Goal: Task Accomplishment & Management: Complete application form

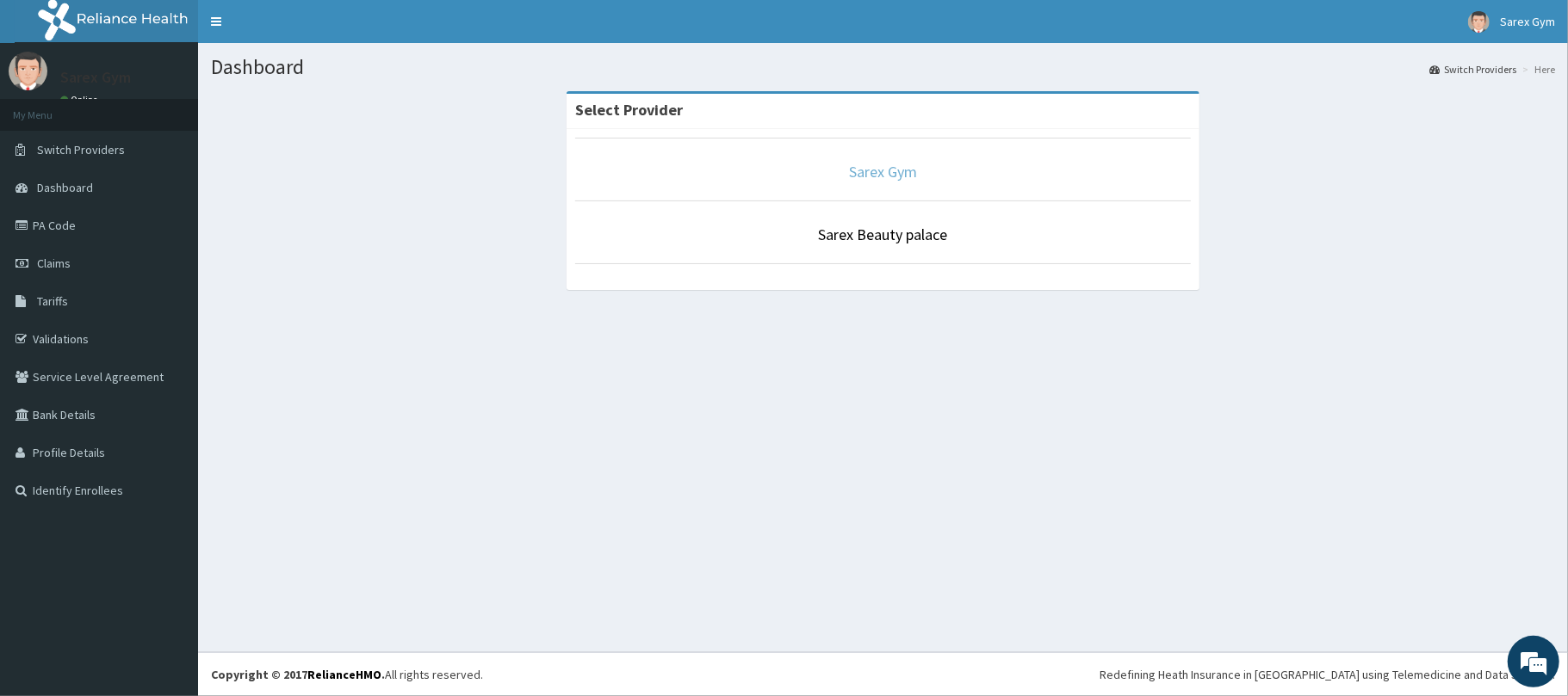
click at [904, 179] on link "Sarex Gym" at bounding box center [883, 172] width 68 height 20
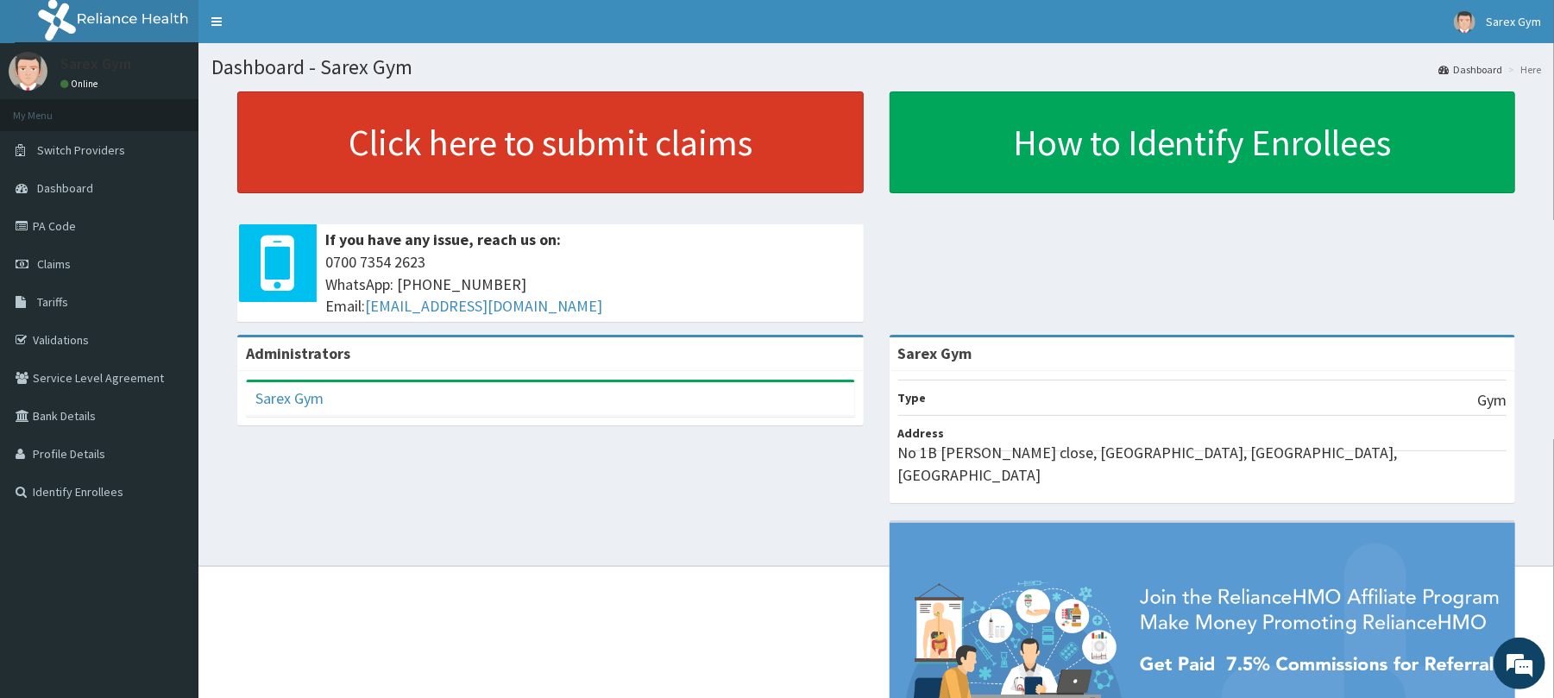
click at [459, 126] on link "Click here to submit claims" at bounding box center [550, 142] width 627 height 102
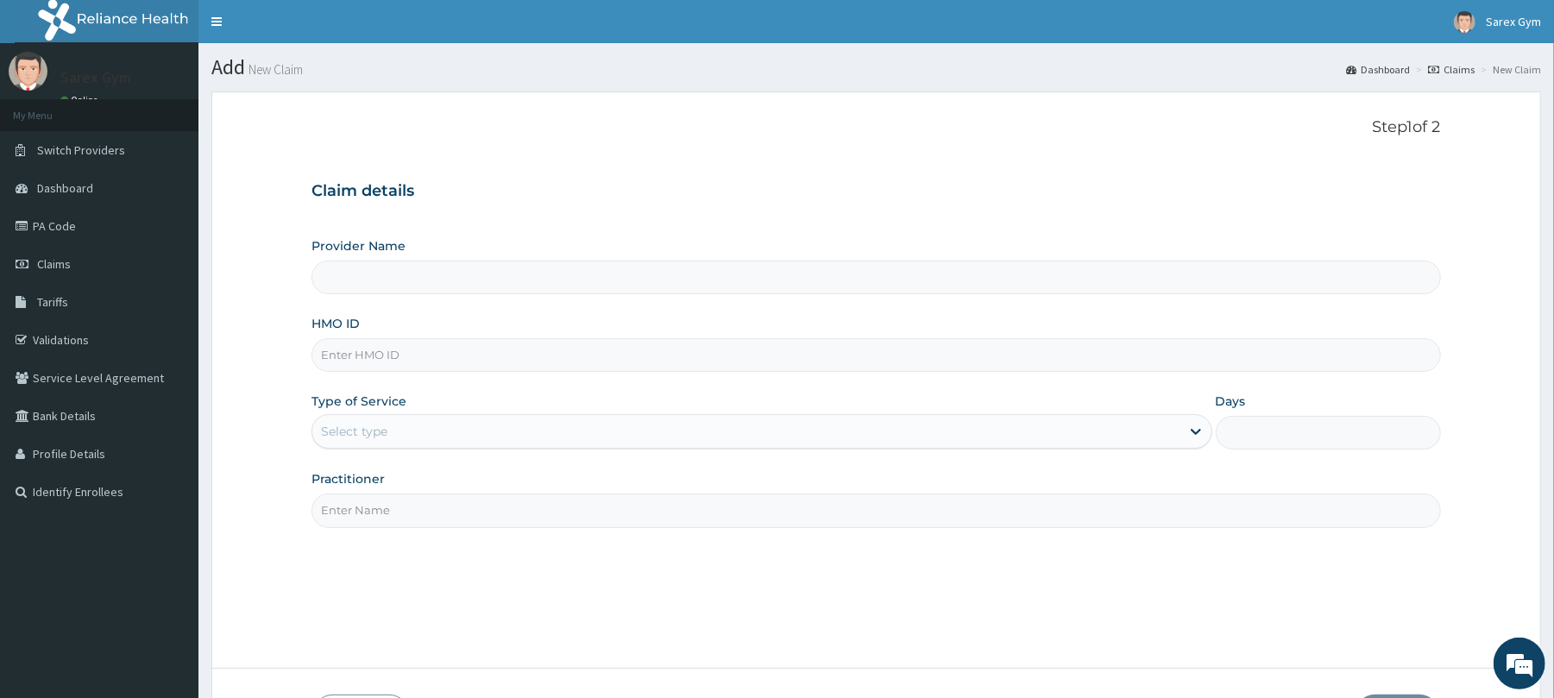
type input "Sarex Gym"
type input "1"
click at [401, 350] on input "HMO ID" at bounding box center [876, 355] width 1129 height 34
type input "f"
click at [401, 350] on input "HMO ID" at bounding box center [876, 355] width 1129 height 34
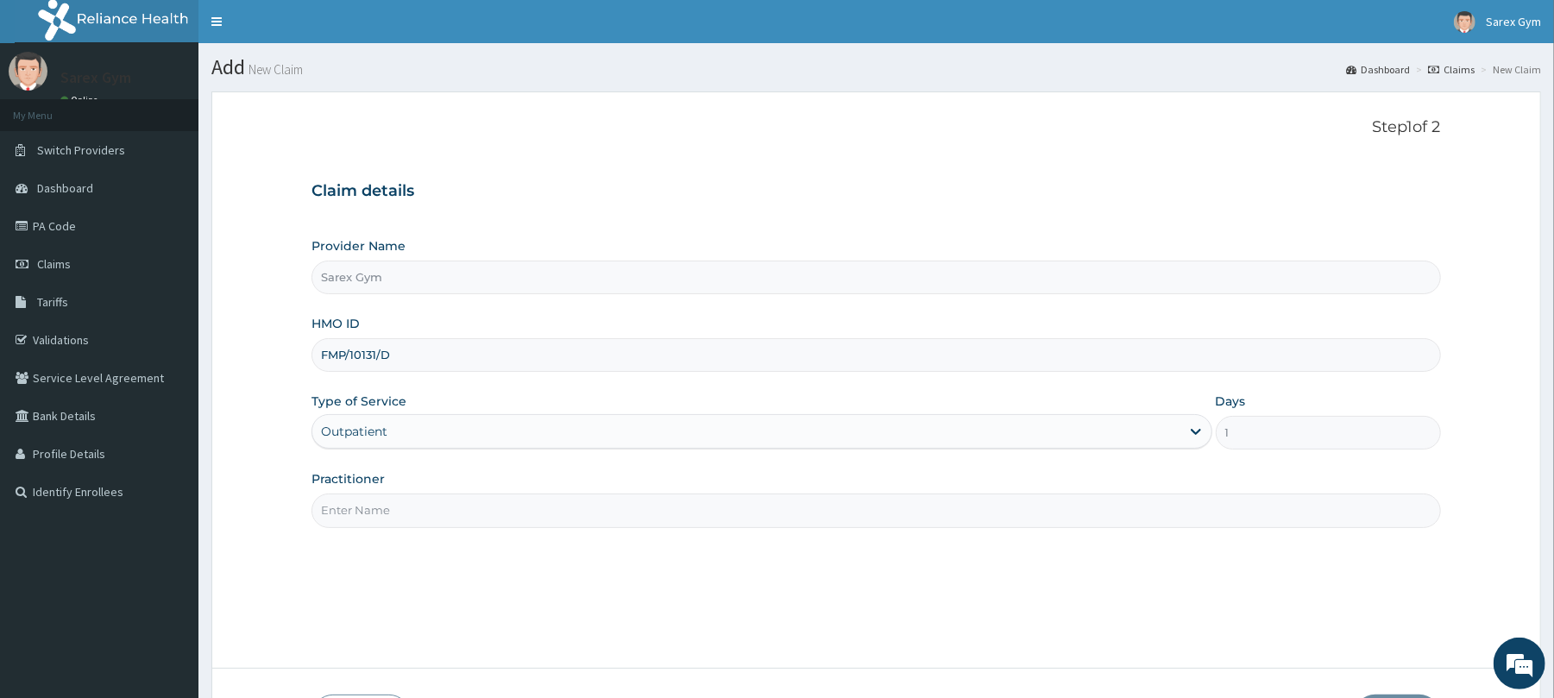
type input "FMP/10131/D"
click at [346, 516] on input "Practitioner" at bounding box center [876, 511] width 1129 height 34
paste input "Adenike"
type input "A"
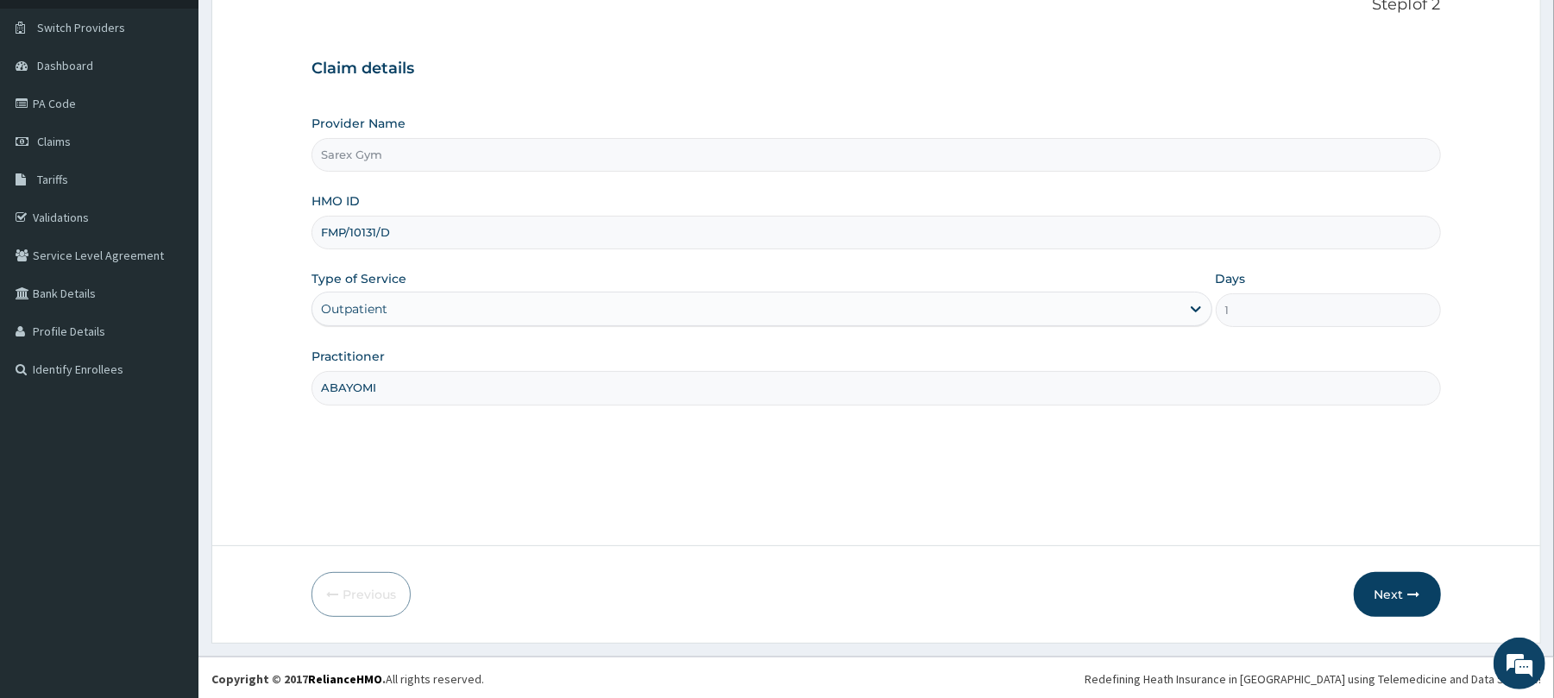
scroll to position [126, 0]
type input "ABAYOMI"
click at [1412, 592] on icon "button" at bounding box center [1415, 592] width 12 height 12
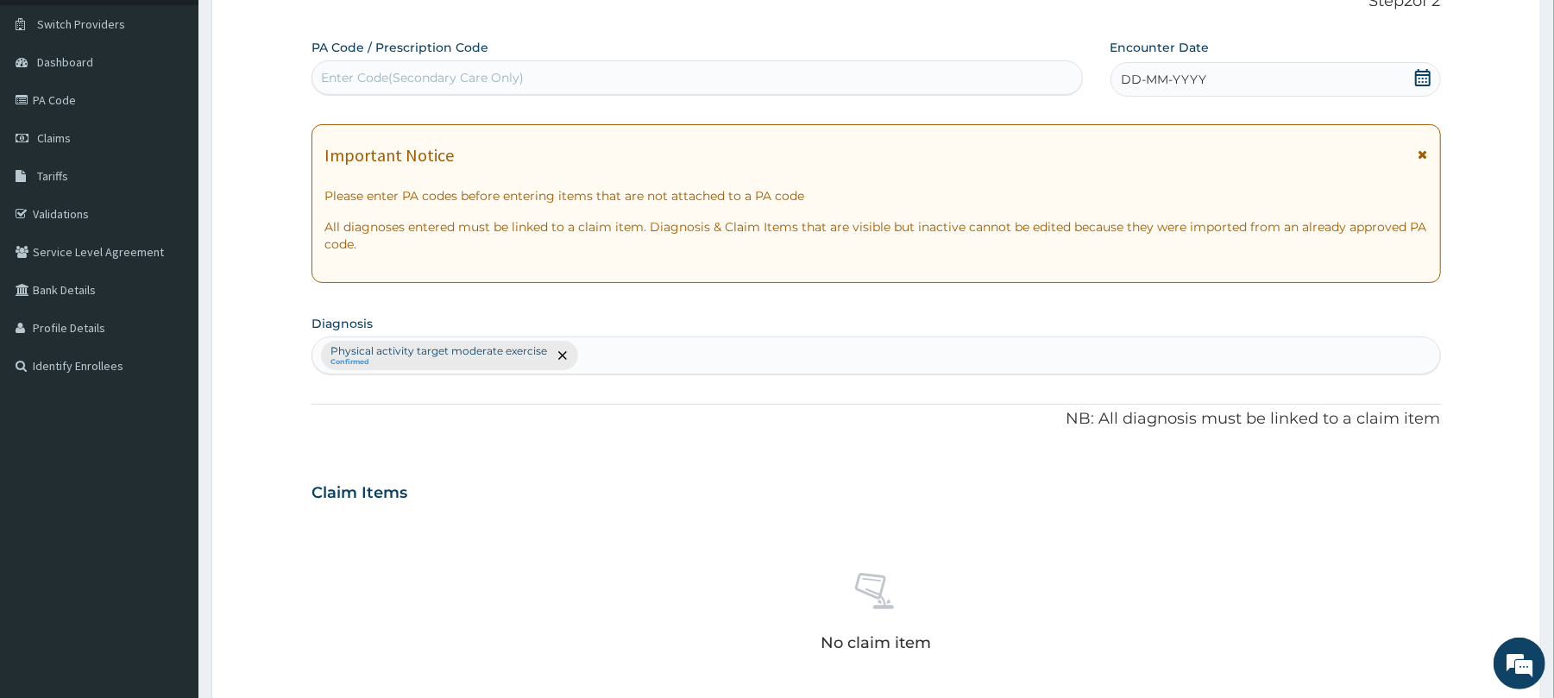
click at [473, 67] on div "Enter Code(Secondary Care Only)" at bounding box center [696, 78] width 769 height 28
type input "PA/A4C725"
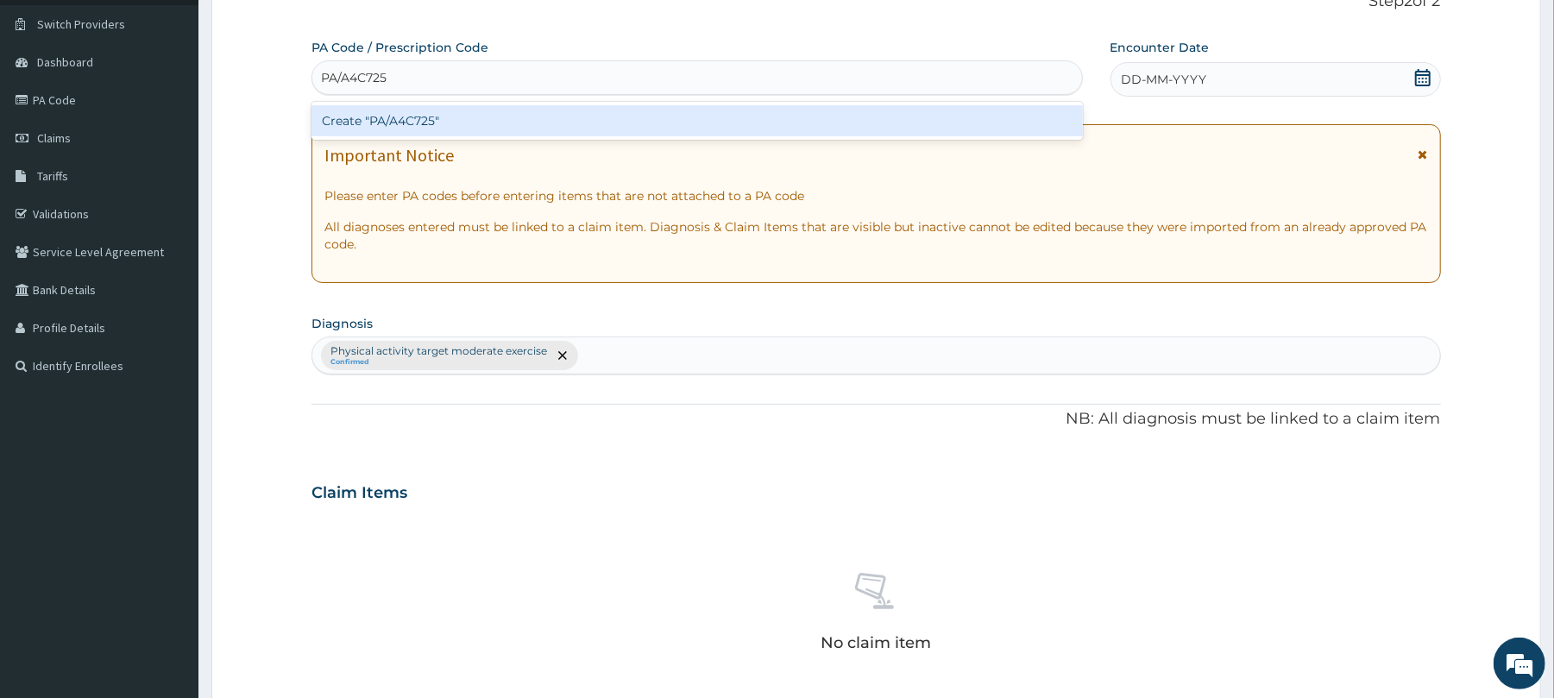
click at [470, 117] on div "Create "PA/A4C725"" at bounding box center [697, 120] width 771 height 31
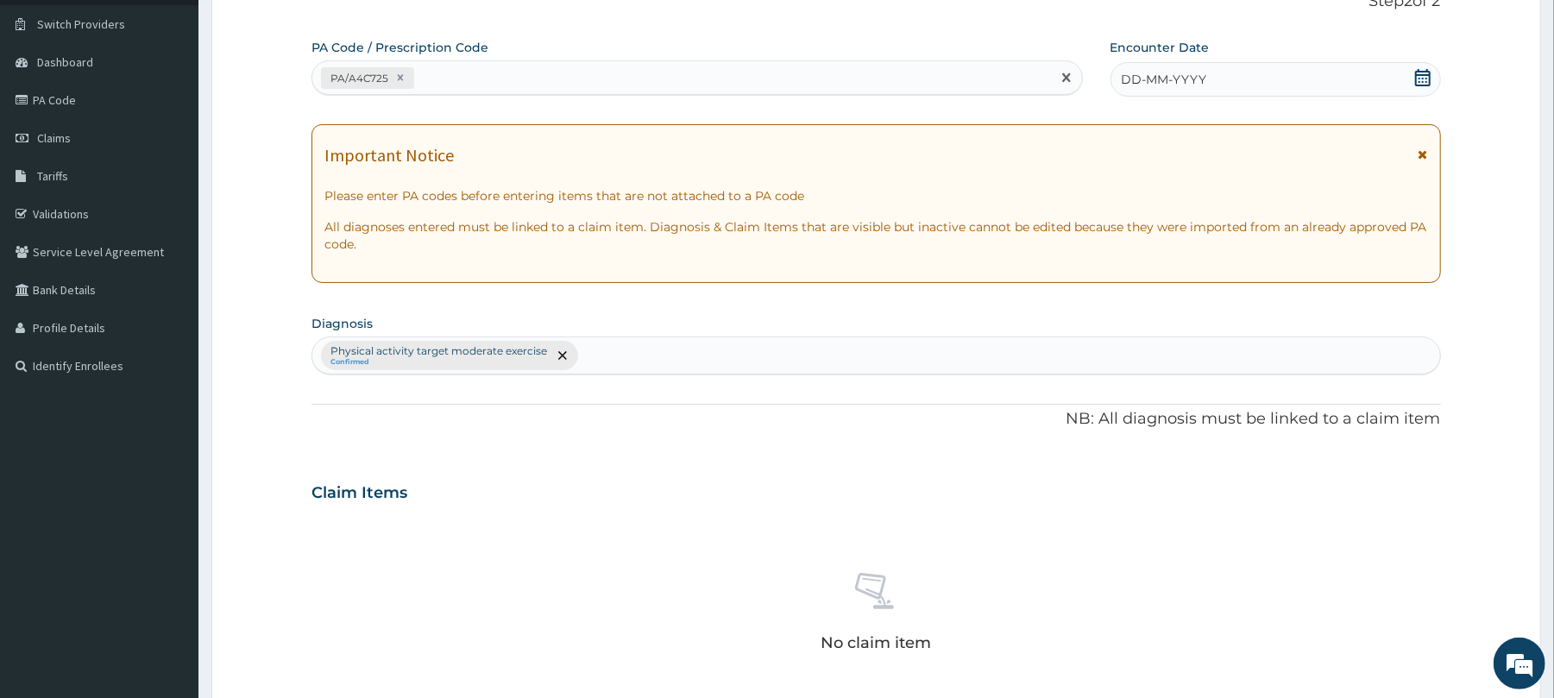
click at [1428, 77] on icon at bounding box center [1423, 77] width 17 height 17
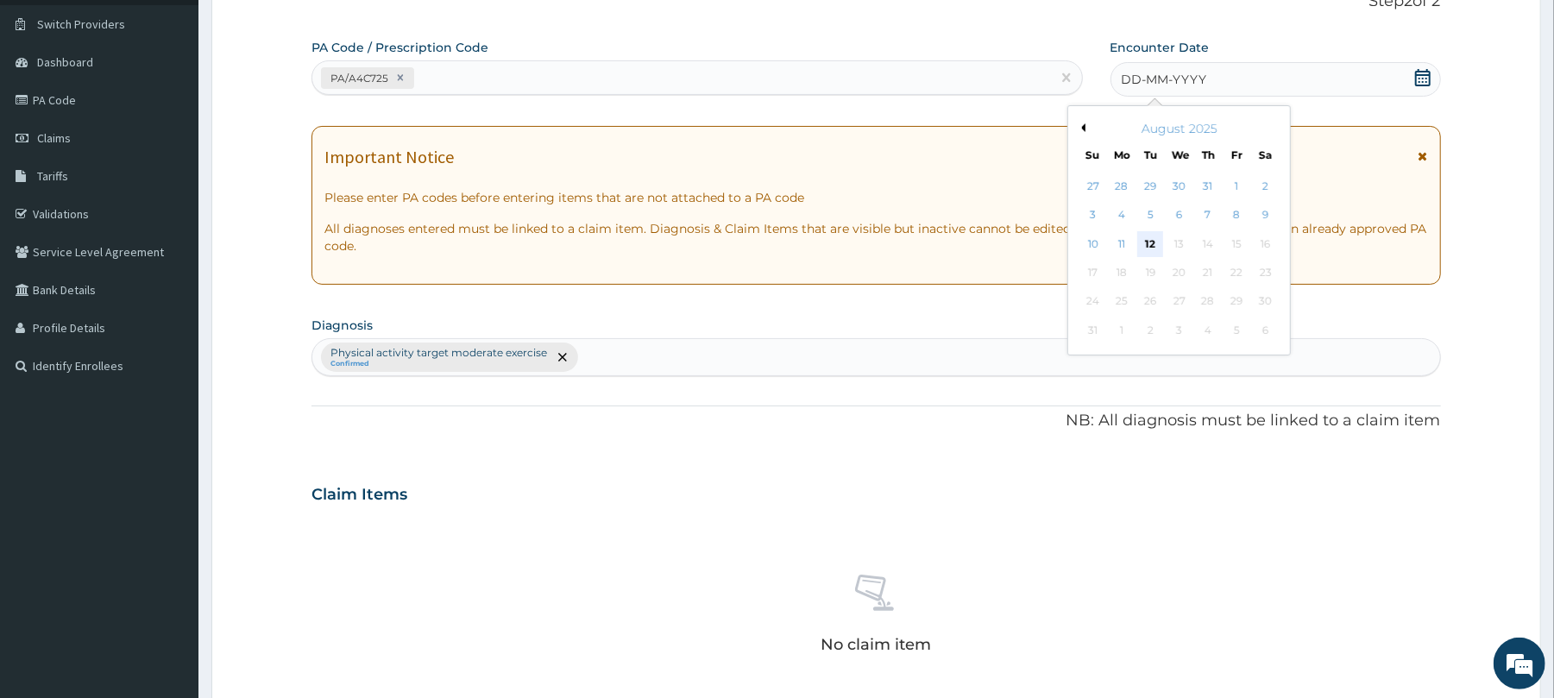
click at [1144, 243] on div "12" at bounding box center [1151, 244] width 26 height 26
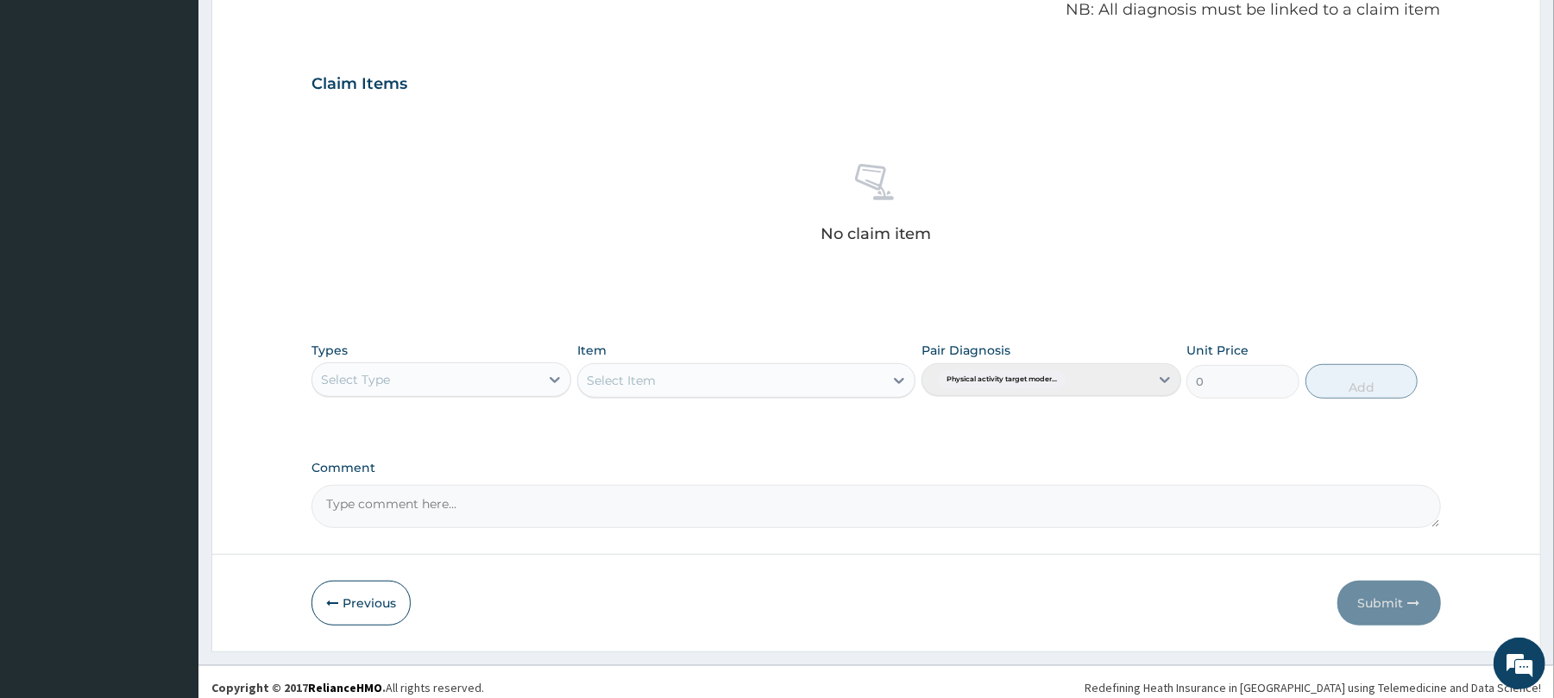
scroll to position [549, 0]
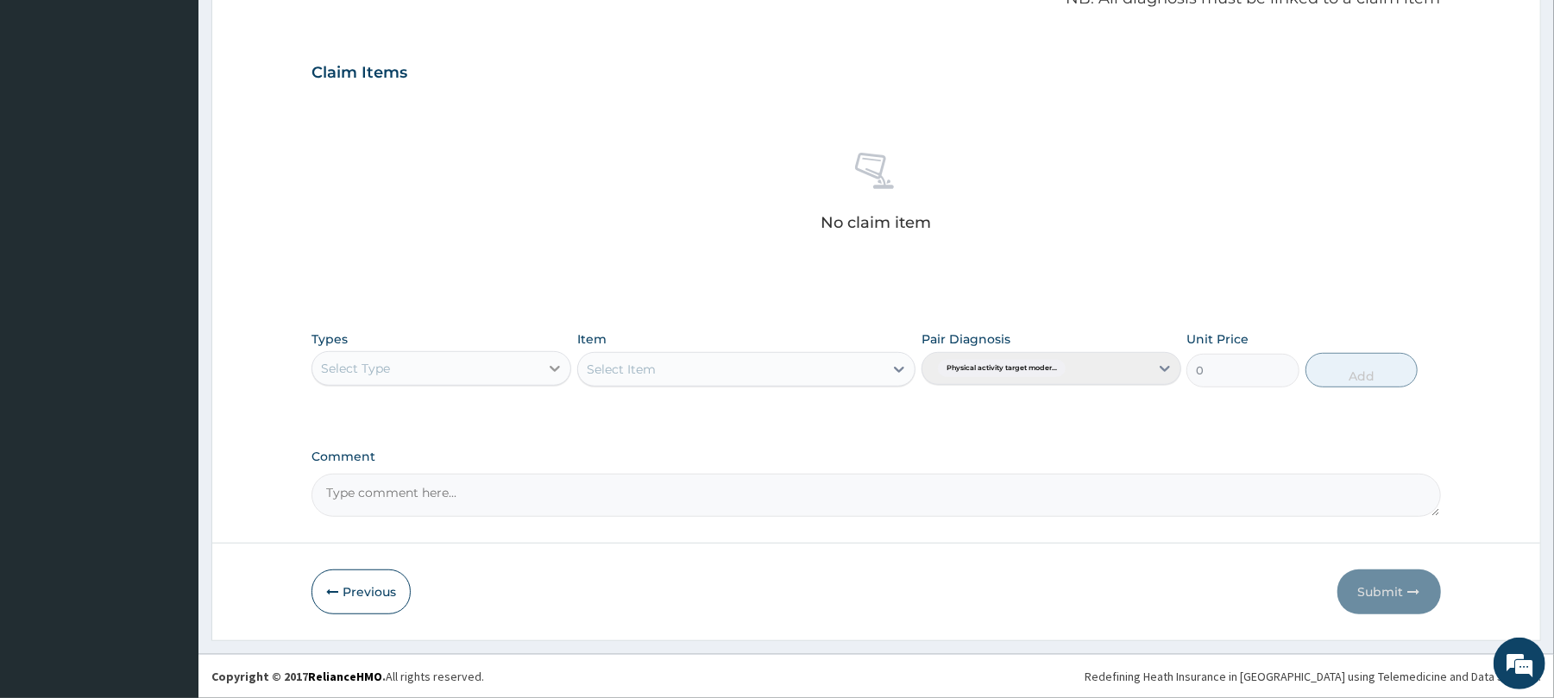
click at [556, 373] on icon at bounding box center [554, 368] width 17 height 17
click at [550, 367] on icon at bounding box center [554, 368] width 17 height 17
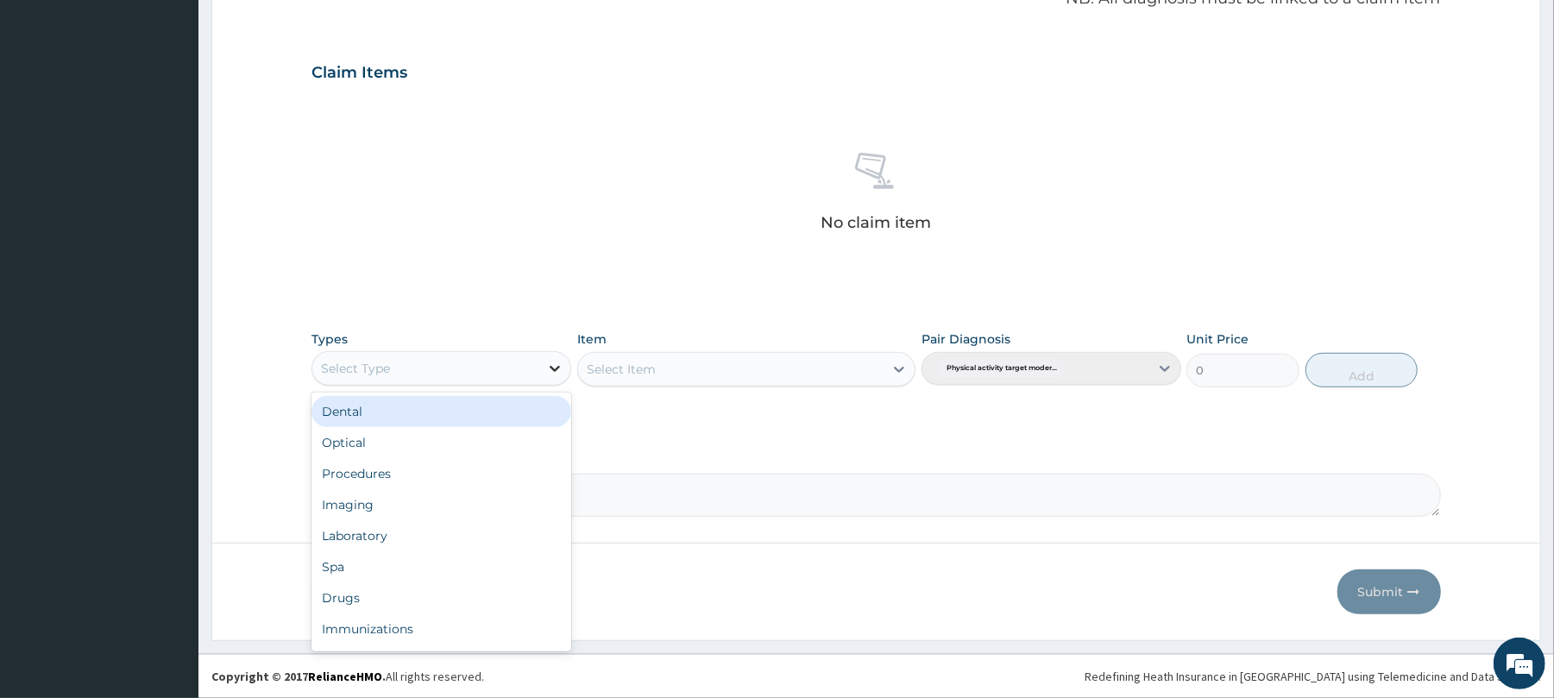
click at [550, 367] on icon at bounding box center [554, 368] width 17 height 17
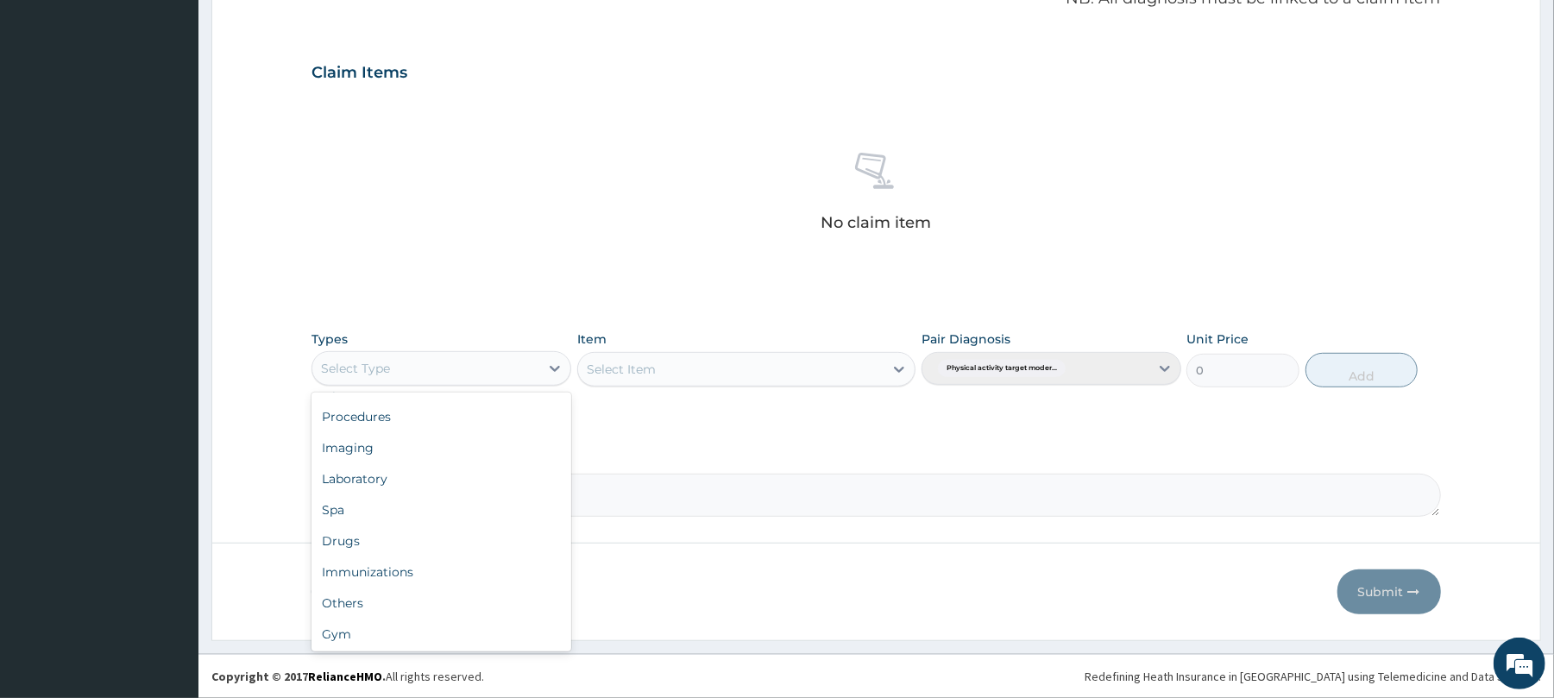
scroll to position [59, 0]
click at [488, 630] on div "Gym" at bounding box center [442, 632] width 260 height 31
click at [903, 364] on icon at bounding box center [899, 369] width 17 height 17
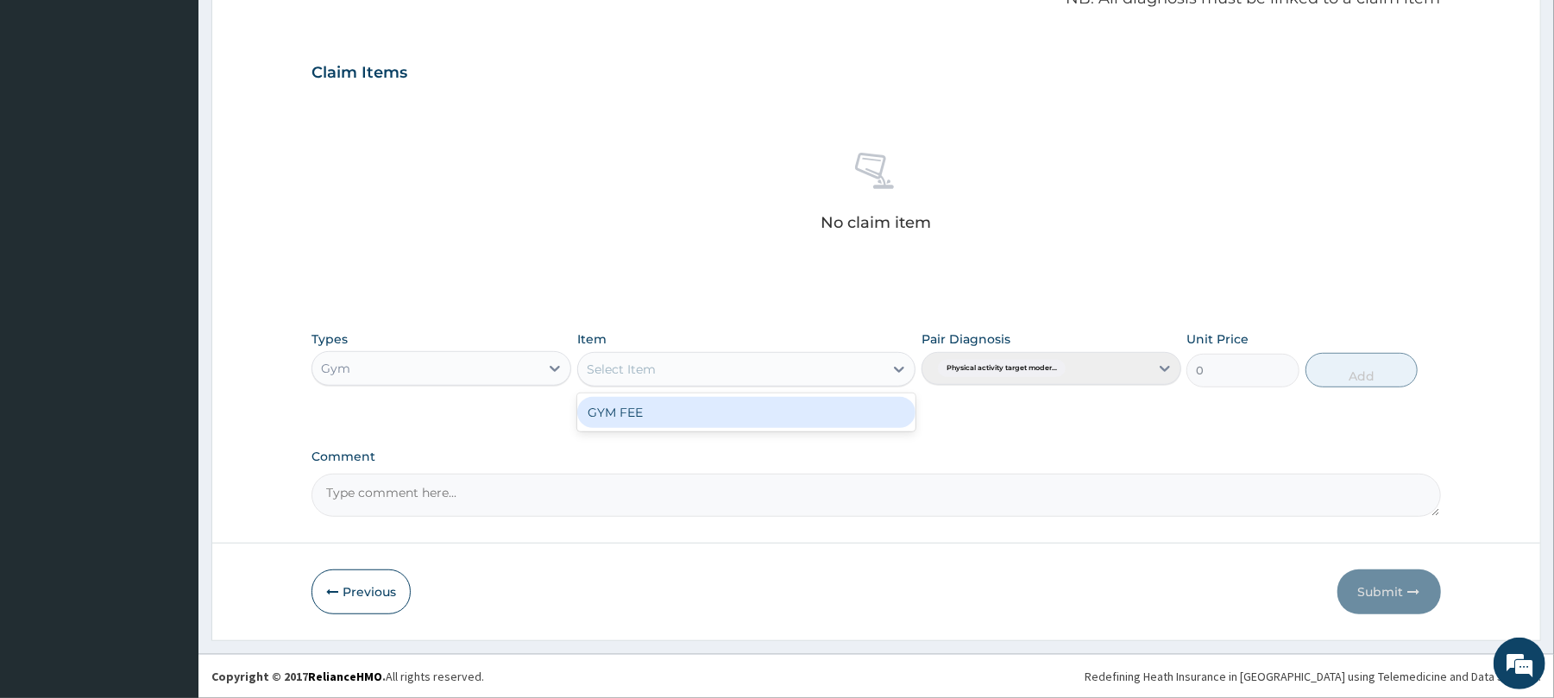
click at [798, 413] on div "GYM FEE" at bounding box center [746, 412] width 338 height 31
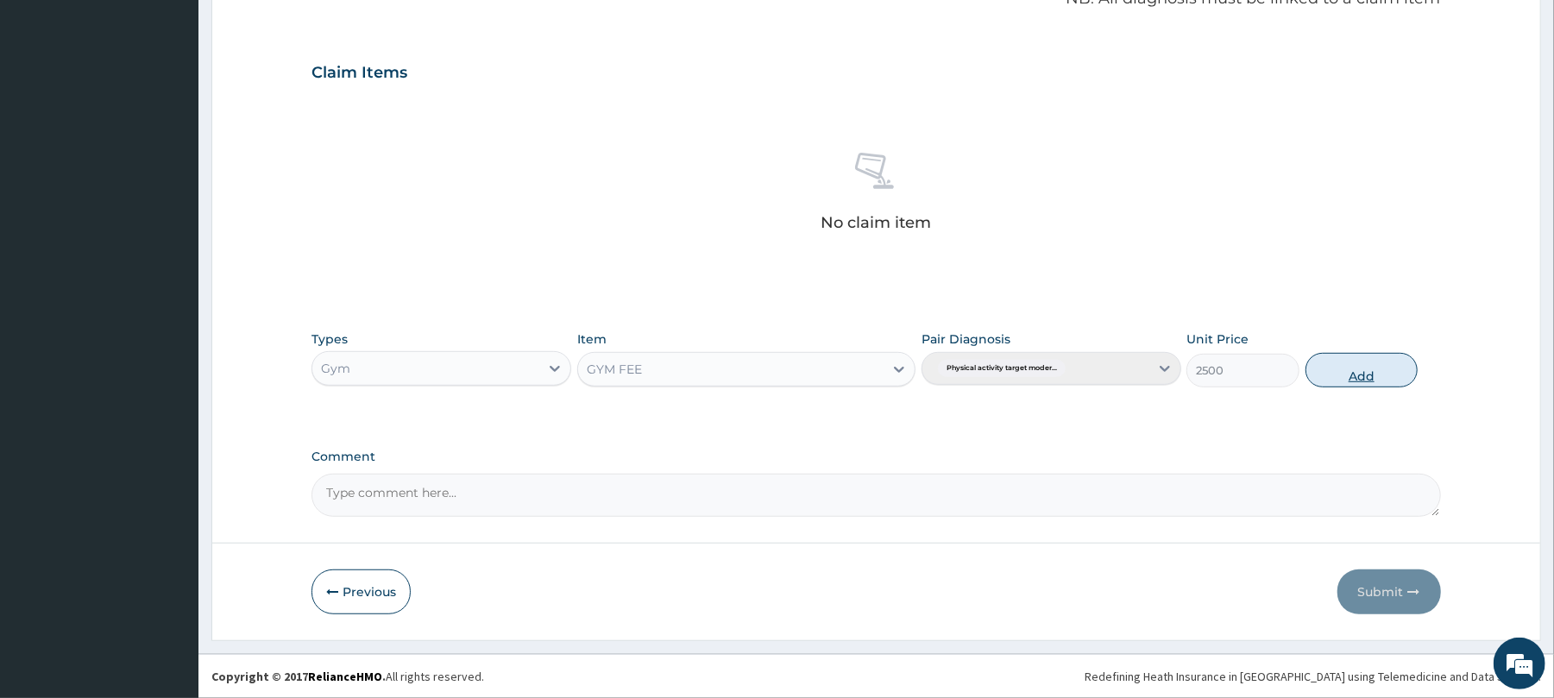
click at [1355, 374] on button "Add" at bounding box center [1362, 370] width 113 height 35
type input "0"
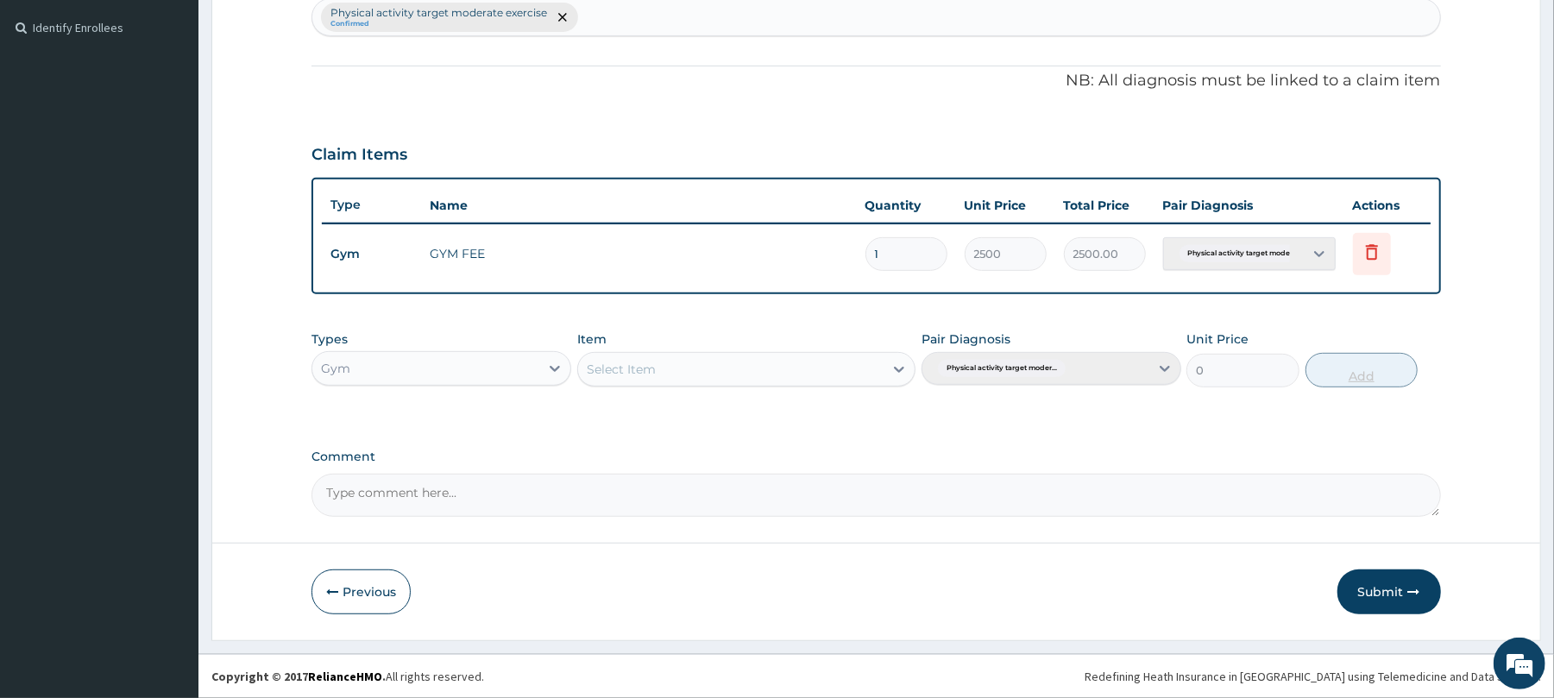
scroll to position [464, 0]
click at [1382, 598] on button "Submit" at bounding box center [1390, 592] width 104 height 45
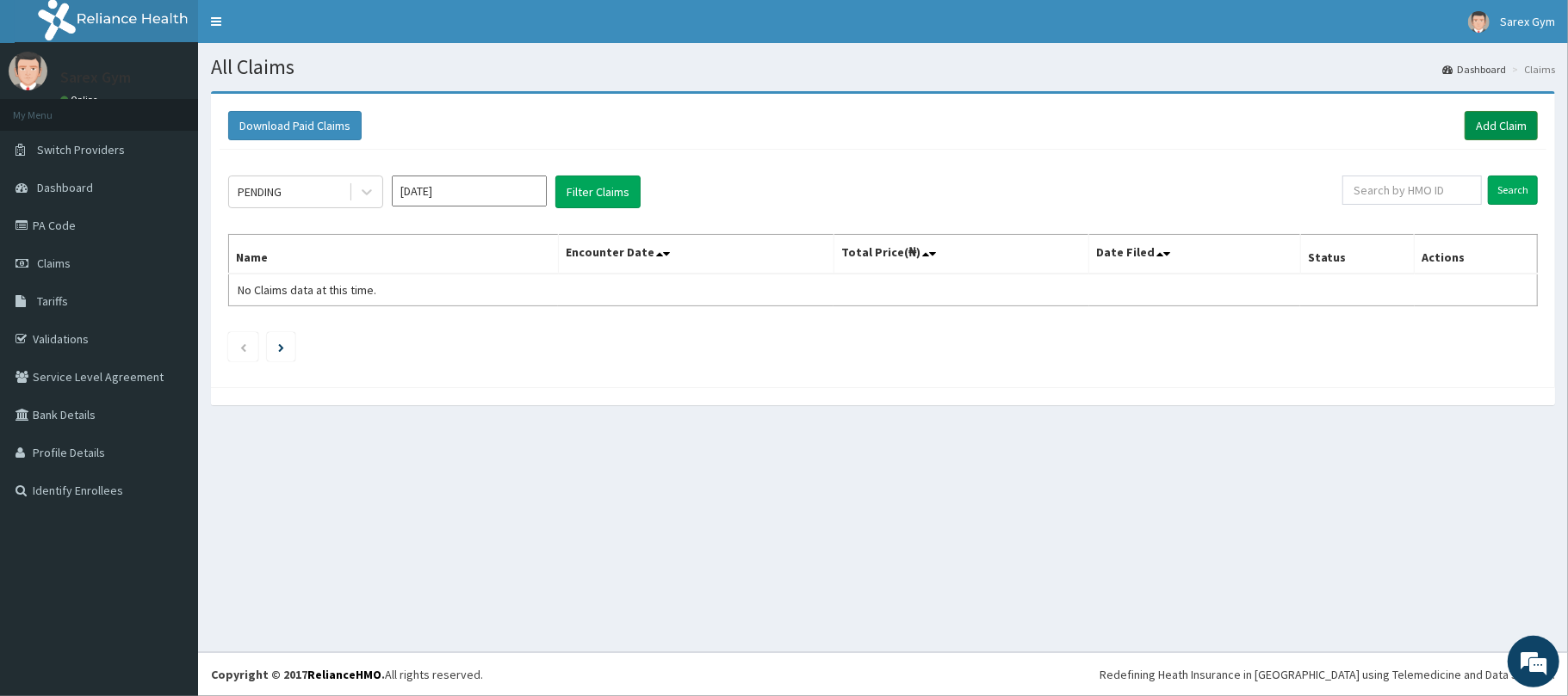
click at [1491, 125] on link "Add Claim" at bounding box center [1500, 125] width 73 height 29
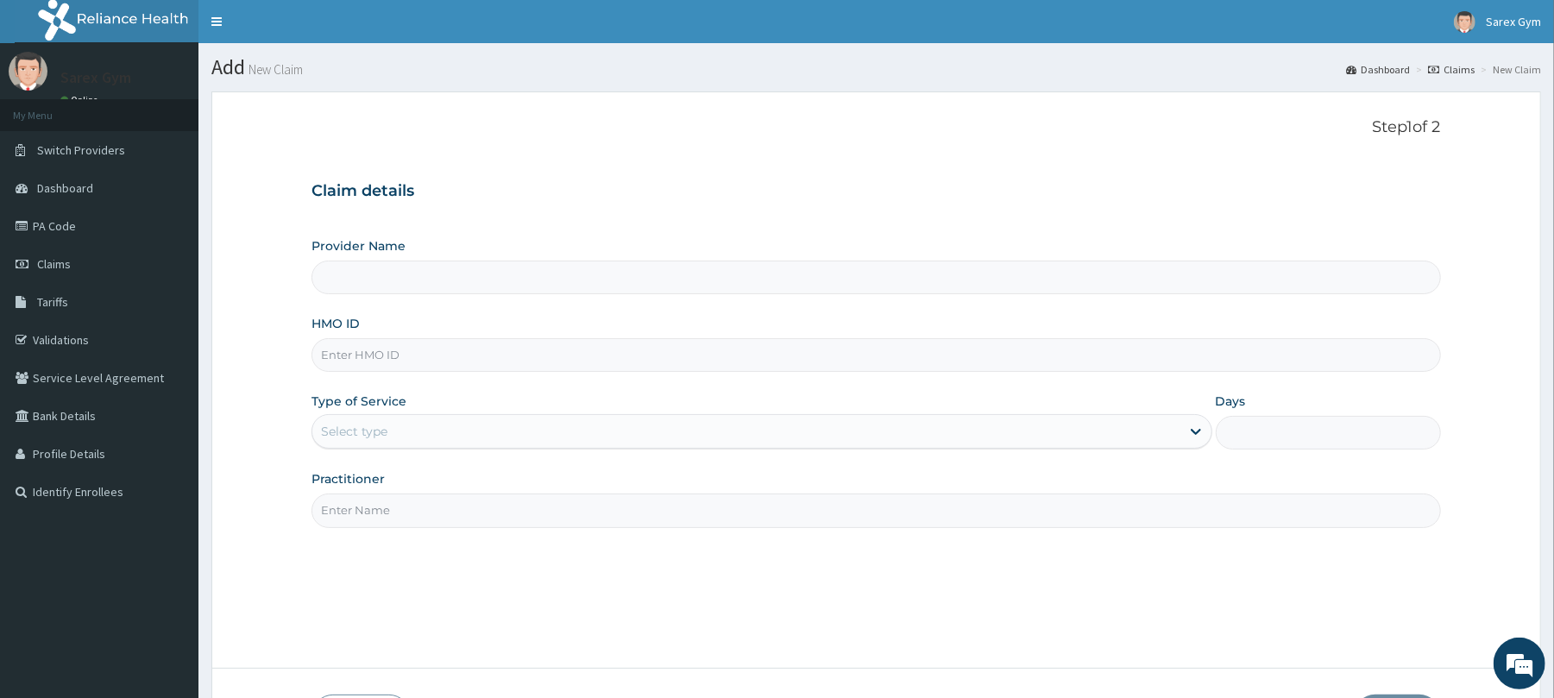
type input "Sarex Gym"
type input "1"
click at [381, 280] on input "Sarex Gym" at bounding box center [876, 278] width 1129 height 34
click at [406, 284] on input "Sarex Gym" at bounding box center [876, 278] width 1129 height 34
click at [406, 359] on input "HMO ID" at bounding box center [876, 355] width 1129 height 34
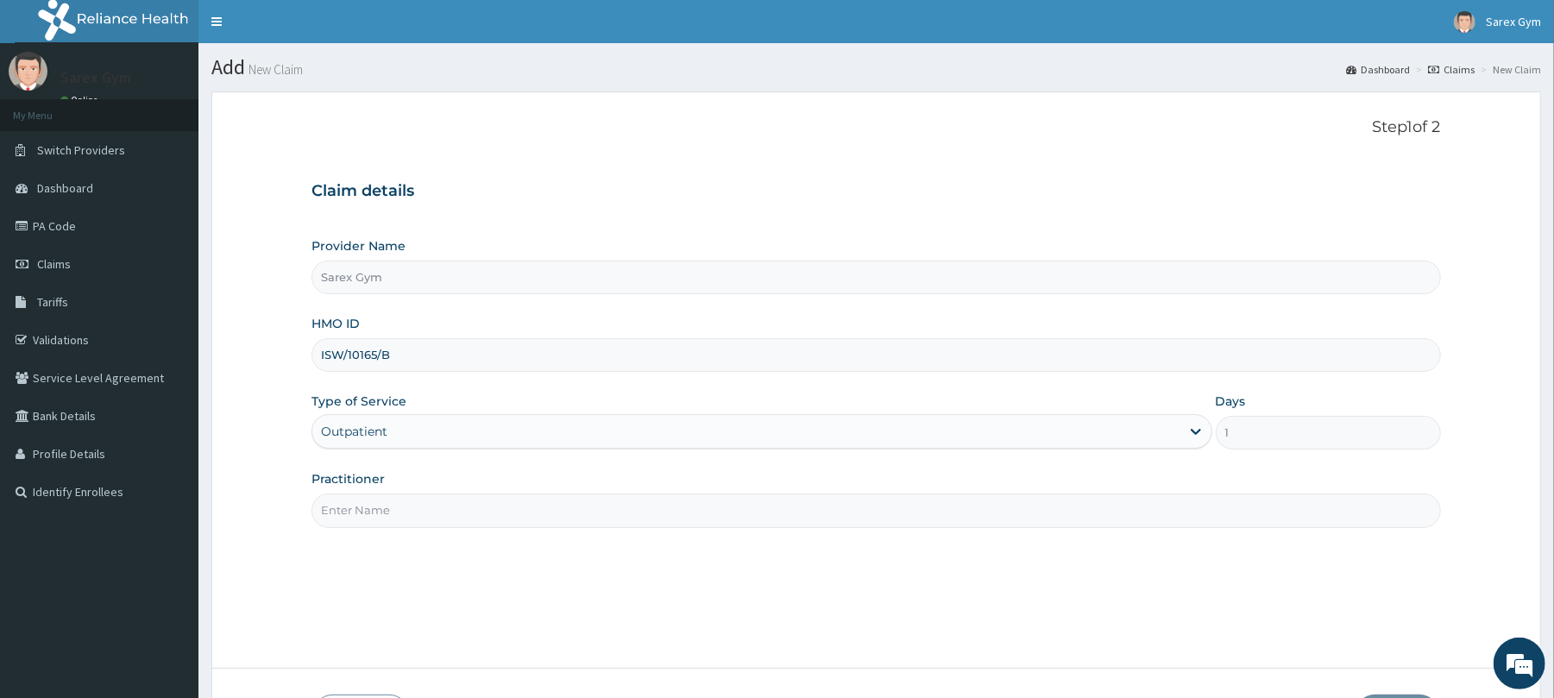
type input "ISW/10165/B"
click at [376, 523] on input "Practitioner" at bounding box center [876, 511] width 1129 height 34
paste input "ABAYOMI"
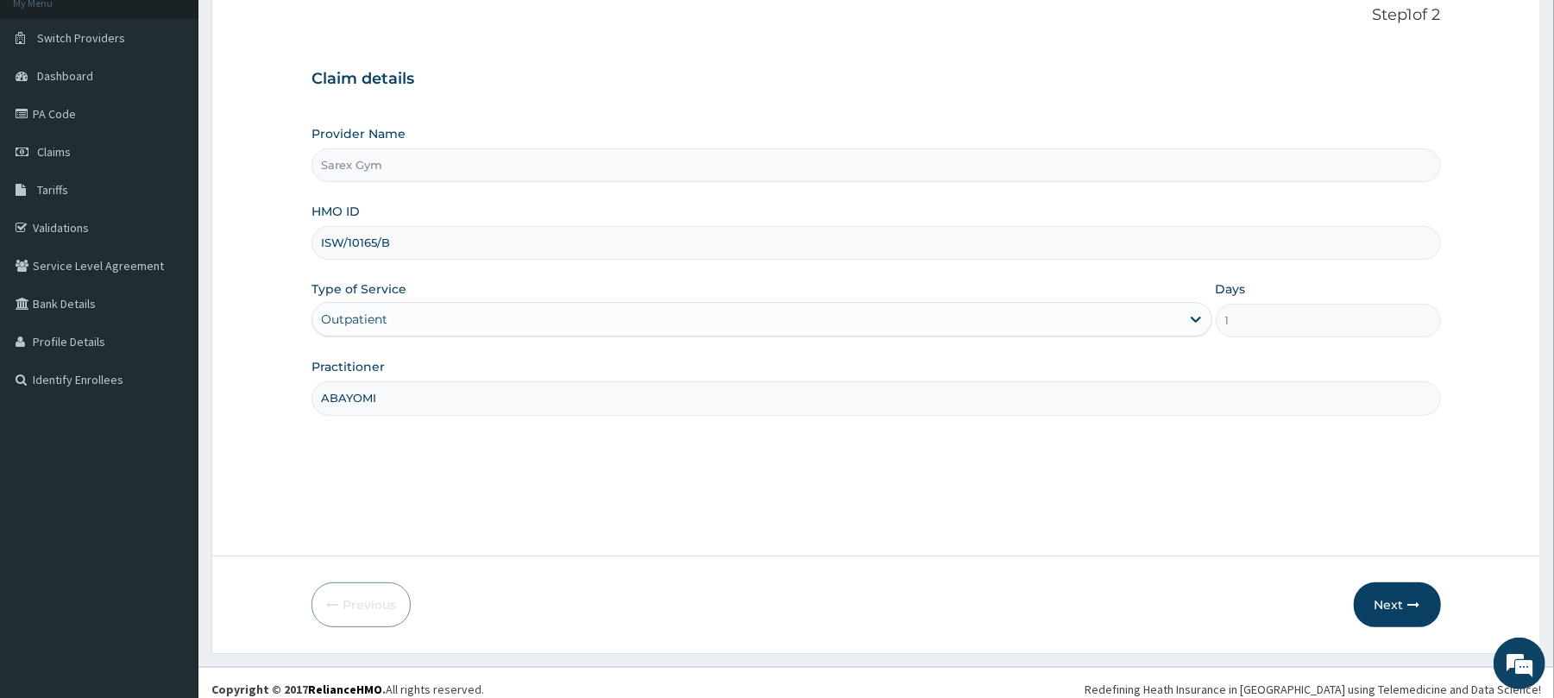
scroll to position [126, 0]
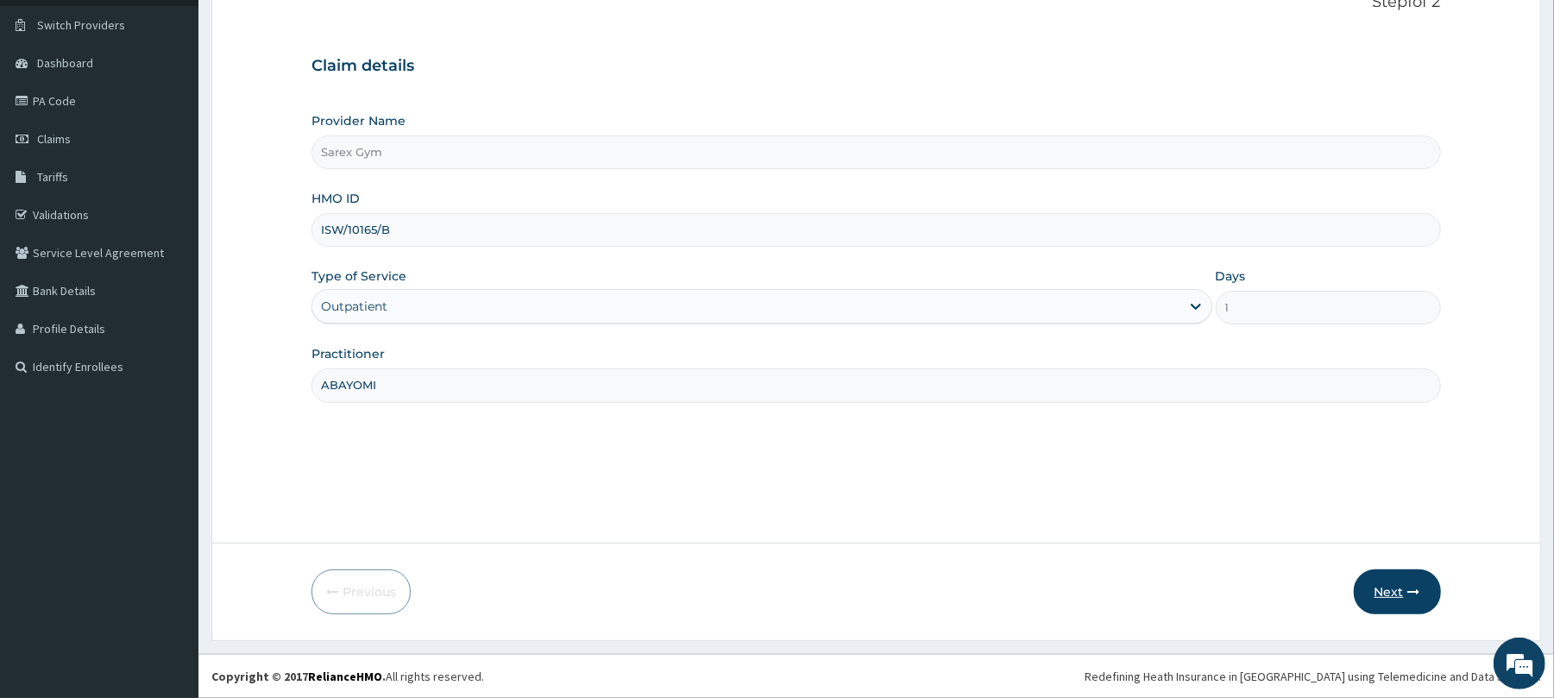
type input "ABAYOMI"
click at [1391, 587] on button "Next" at bounding box center [1397, 592] width 87 height 45
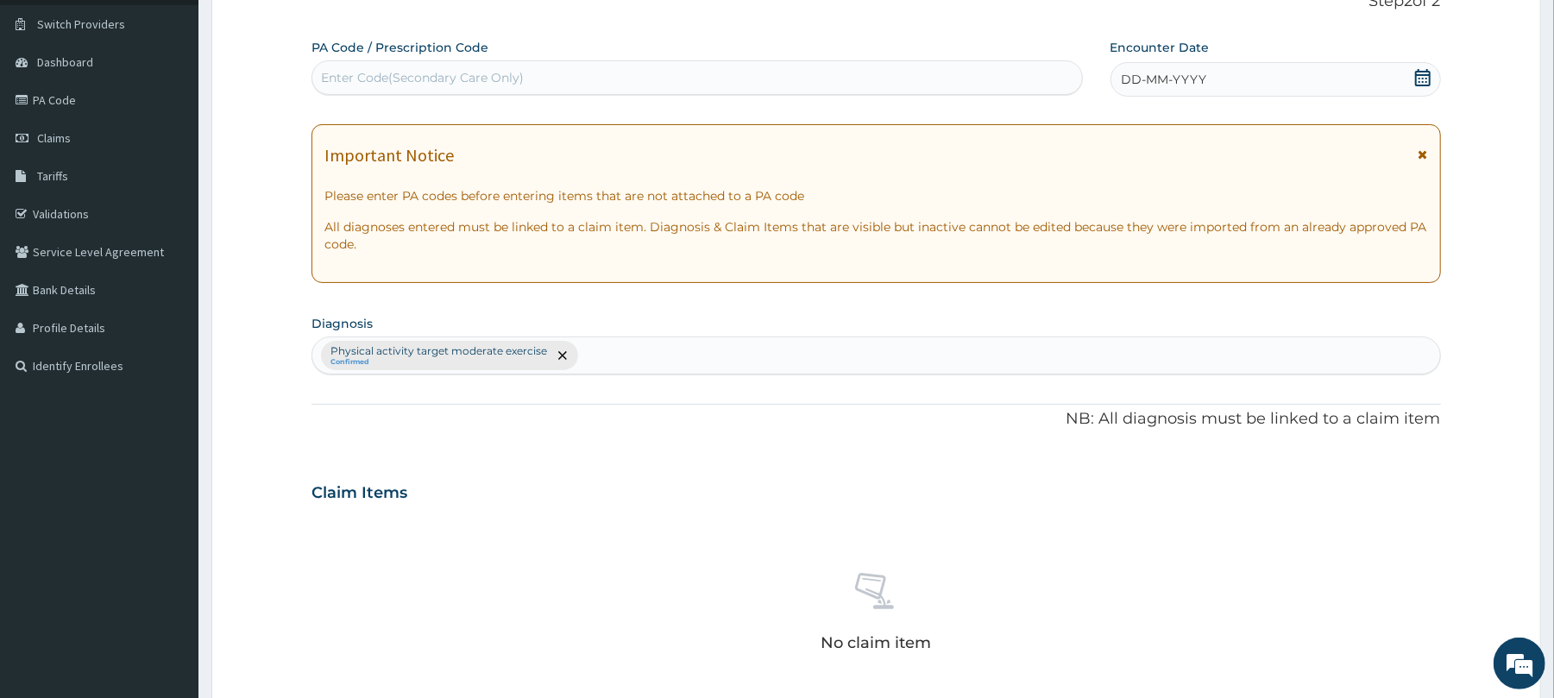
click at [362, 77] on div "Enter Code(Secondary Care Only)" at bounding box center [422, 77] width 203 height 17
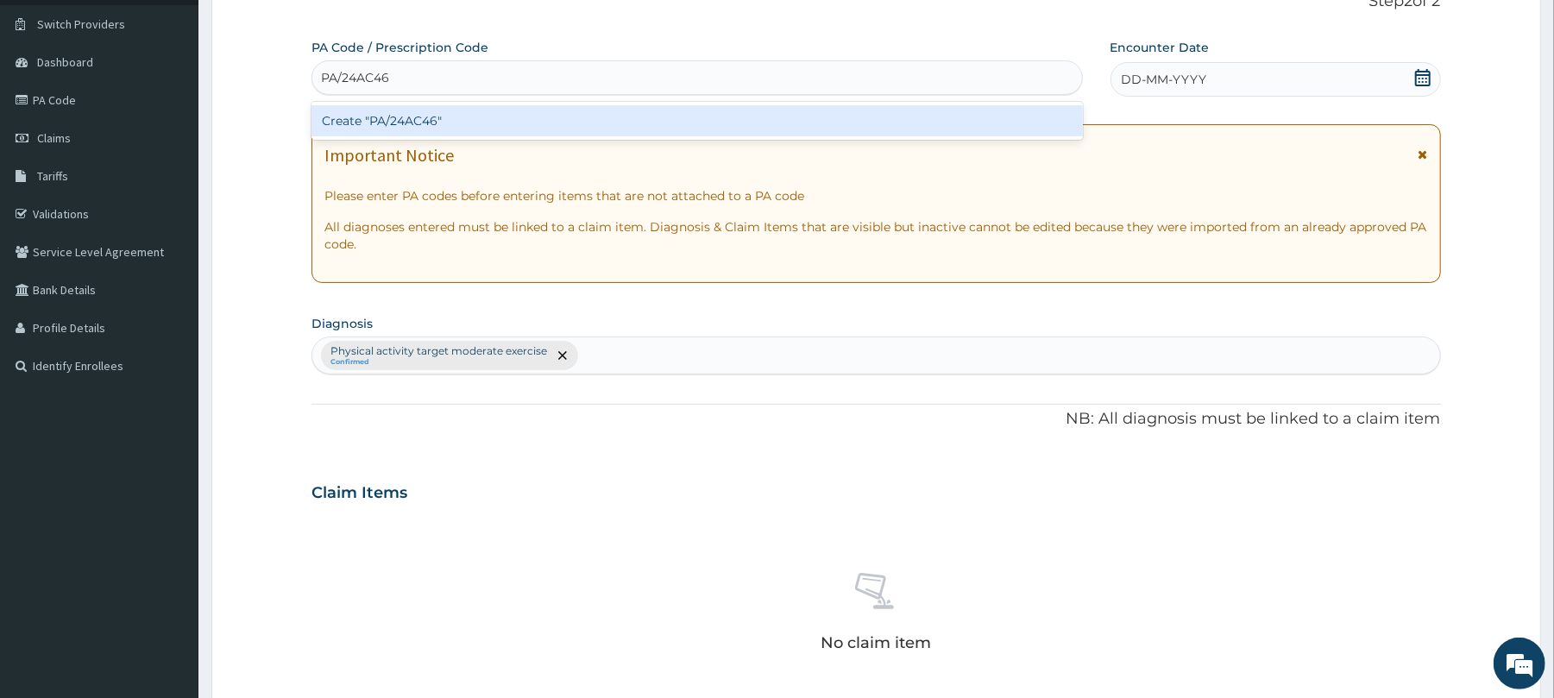
type input "PA/24AC46"
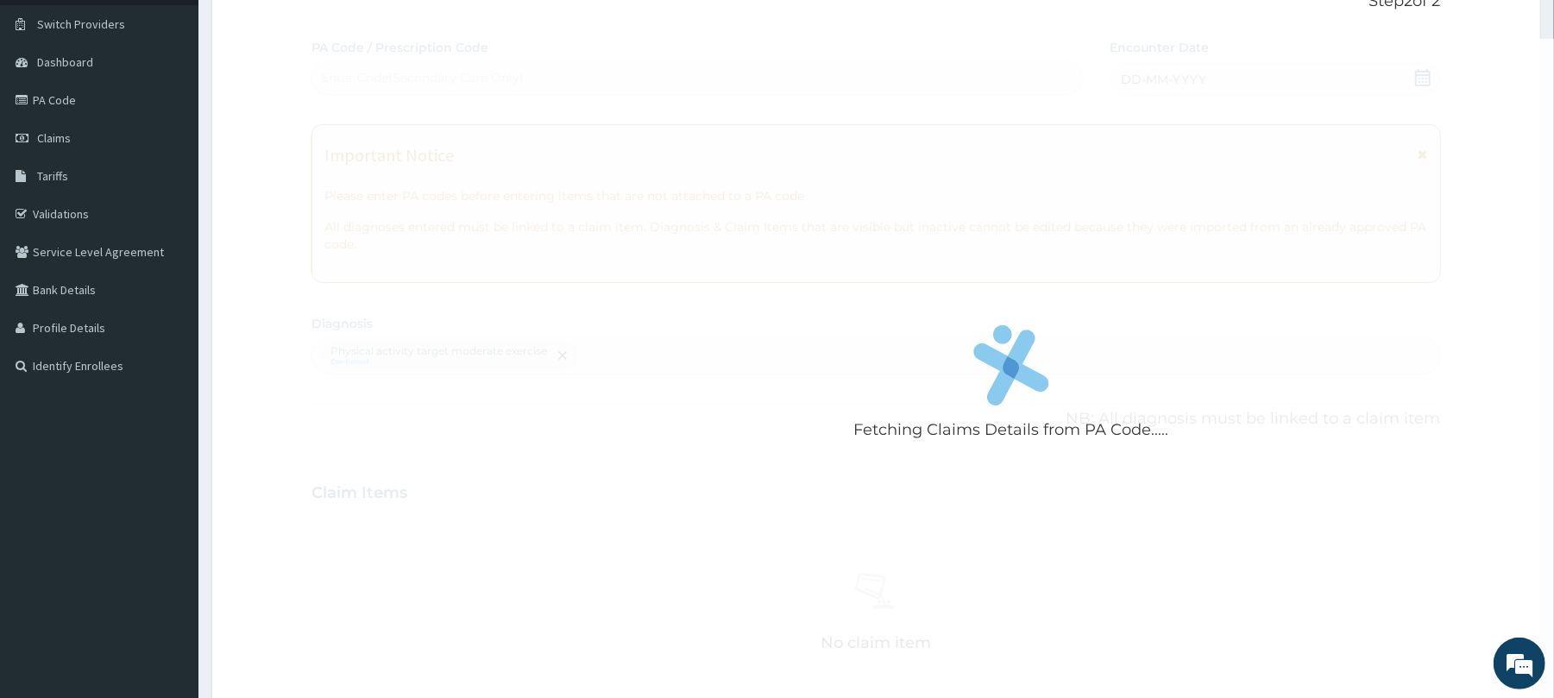
click at [1422, 74] on div "Fetching Claims Details from PA Code..... PA Code / Prescription Code Enter Cod…" at bounding box center [876, 488] width 1129 height 898
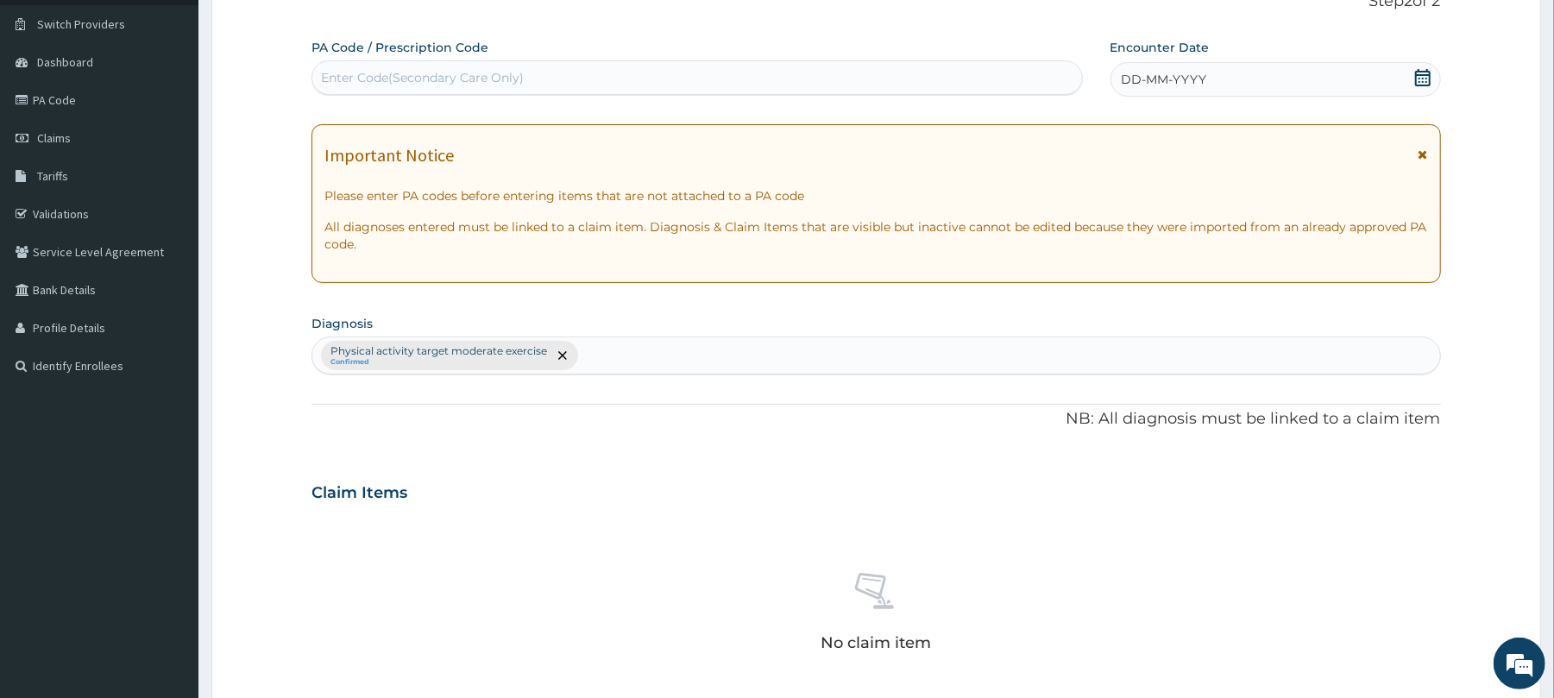
click at [398, 66] on div "Enter Code(Secondary Care Only)" at bounding box center [696, 78] width 769 height 28
type input "PA/24AC46"
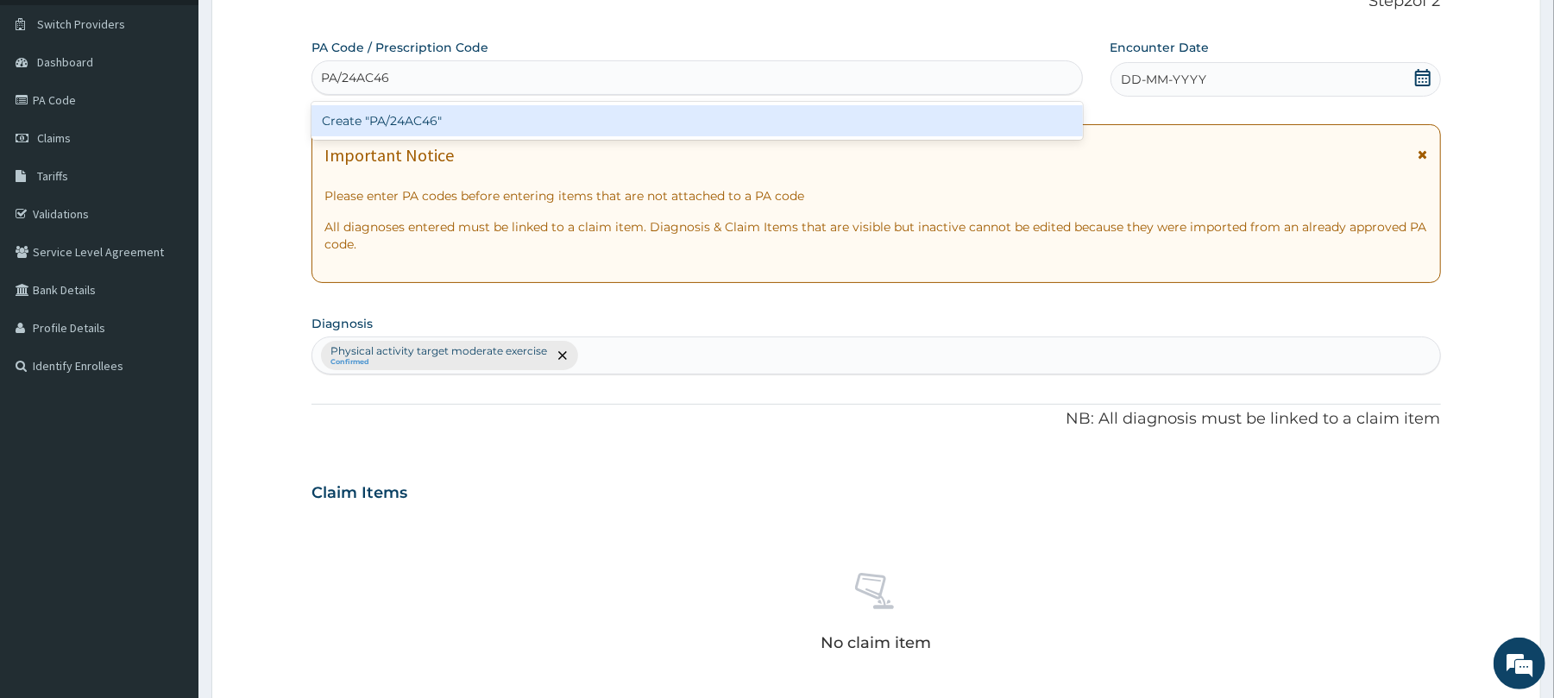
click at [449, 116] on div "Create "PA/24AC46"" at bounding box center [697, 120] width 771 height 31
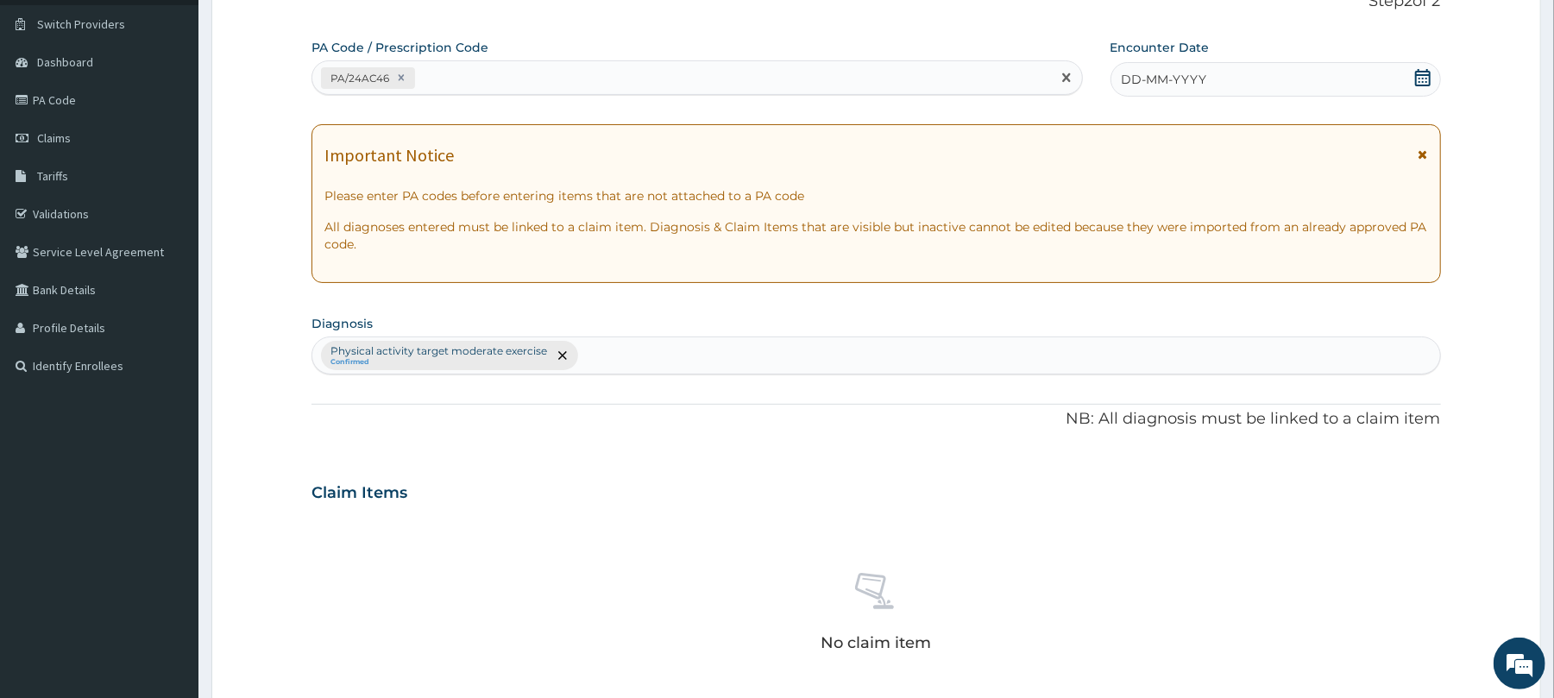
click at [1423, 80] on icon at bounding box center [1423, 77] width 17 height 17
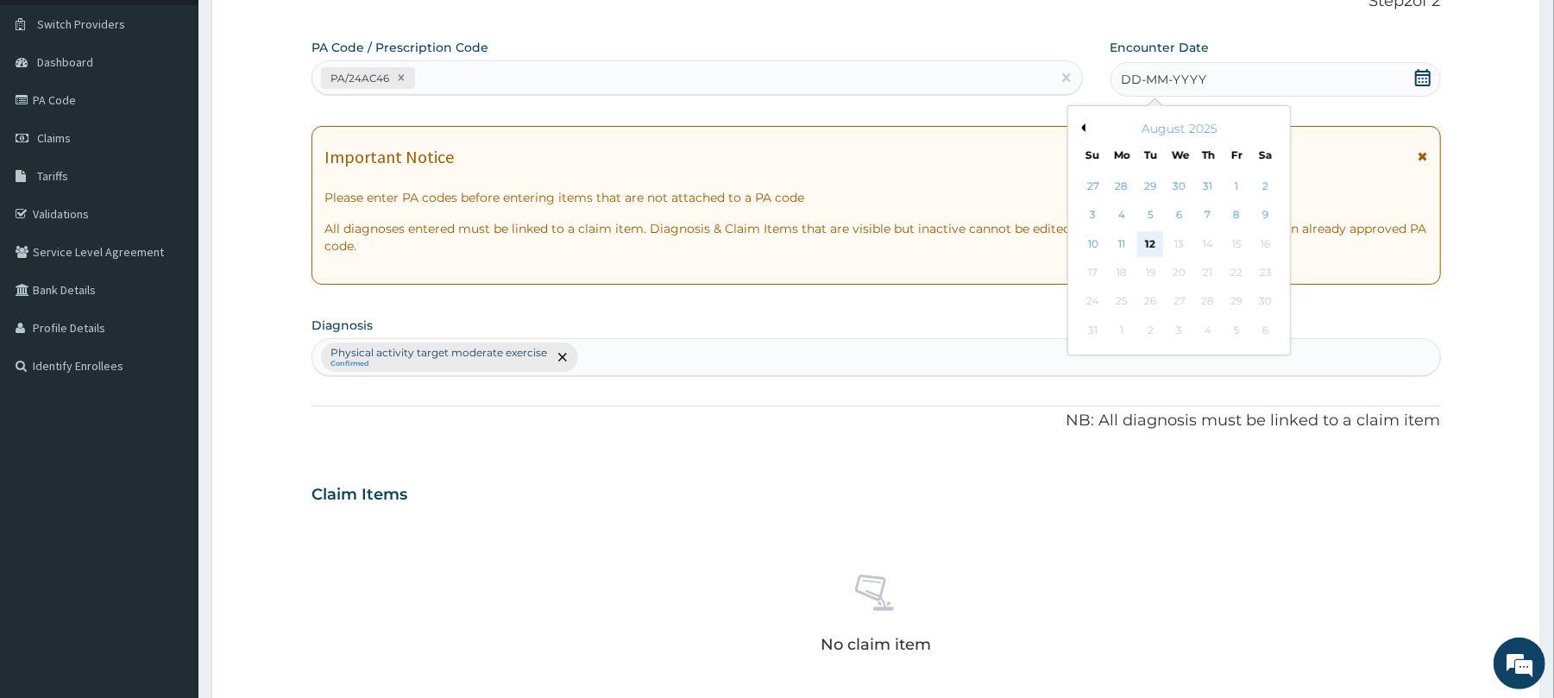
click at [1154, 242] on div "12" at bounding box center [1151, 244] width 26 height 26
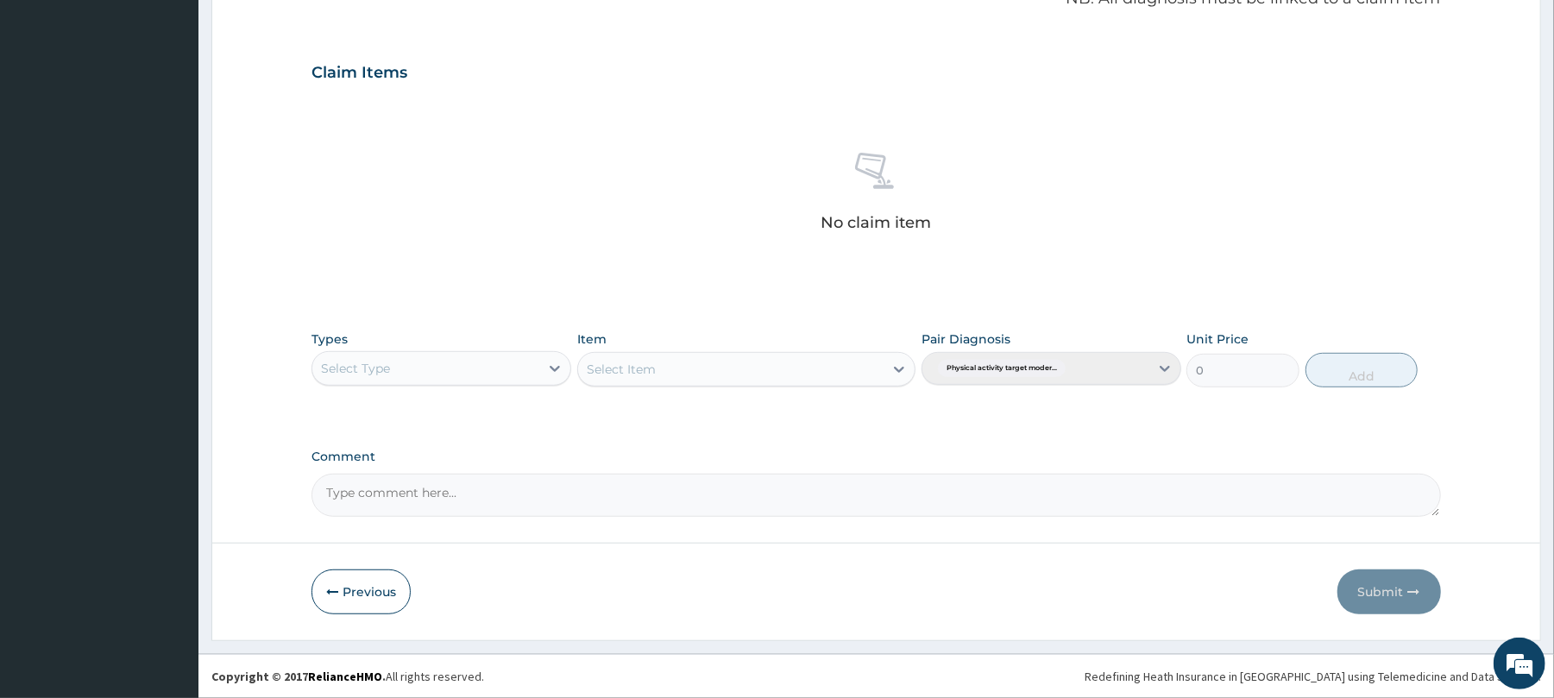
scroll to position [549, 0]
click at [557, 370] on icon at bounding box center [554, 368] width 17 height 17
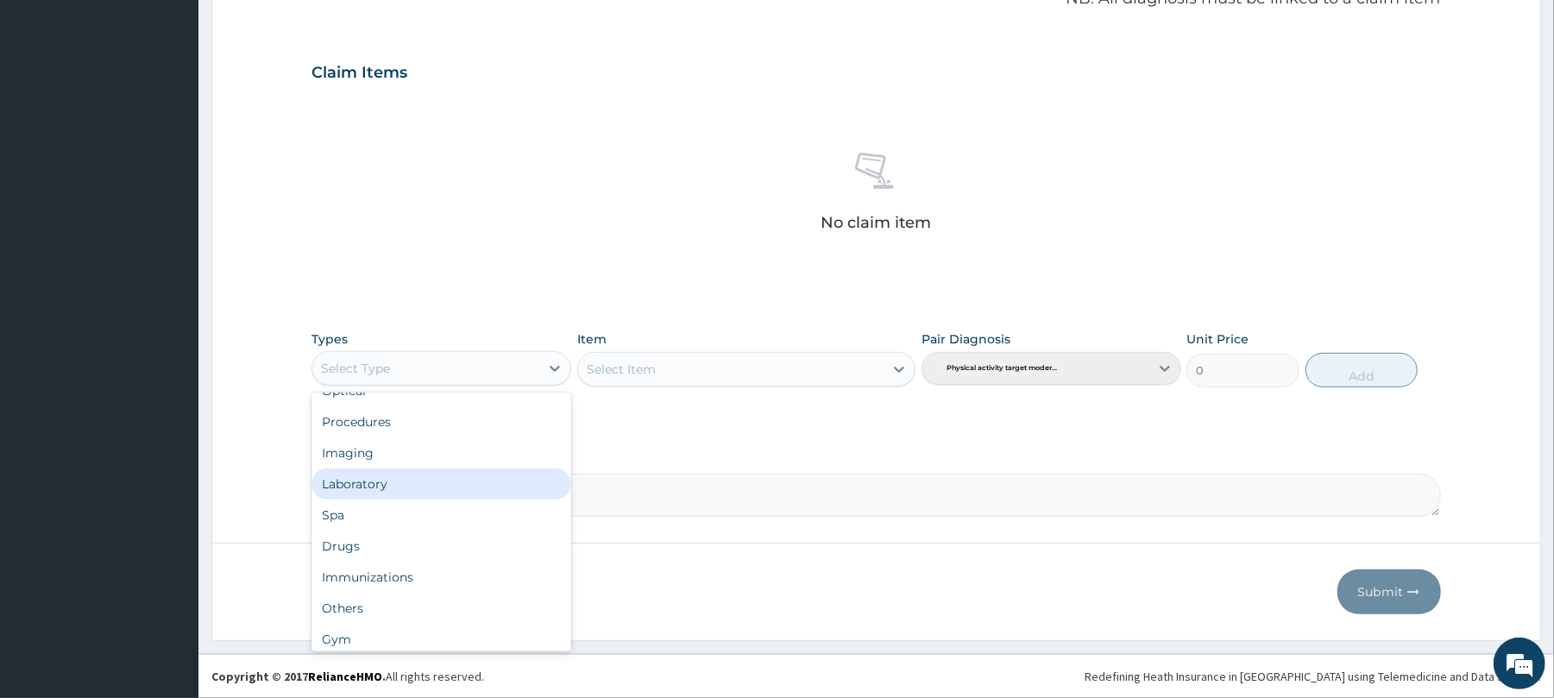
scroll to position [59, 0]
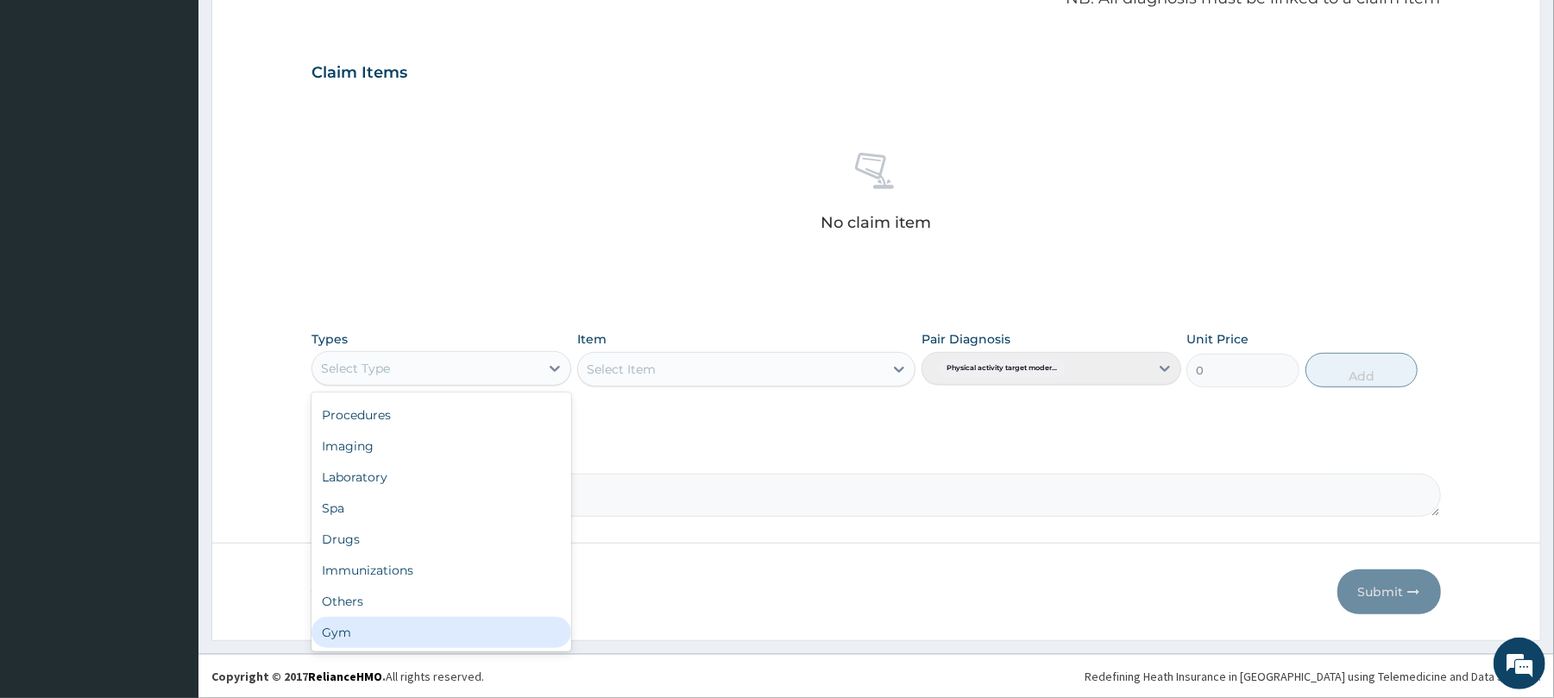
click at [518, 644] on div "Gym" at bounding box center [442, 632] width 260 height 31
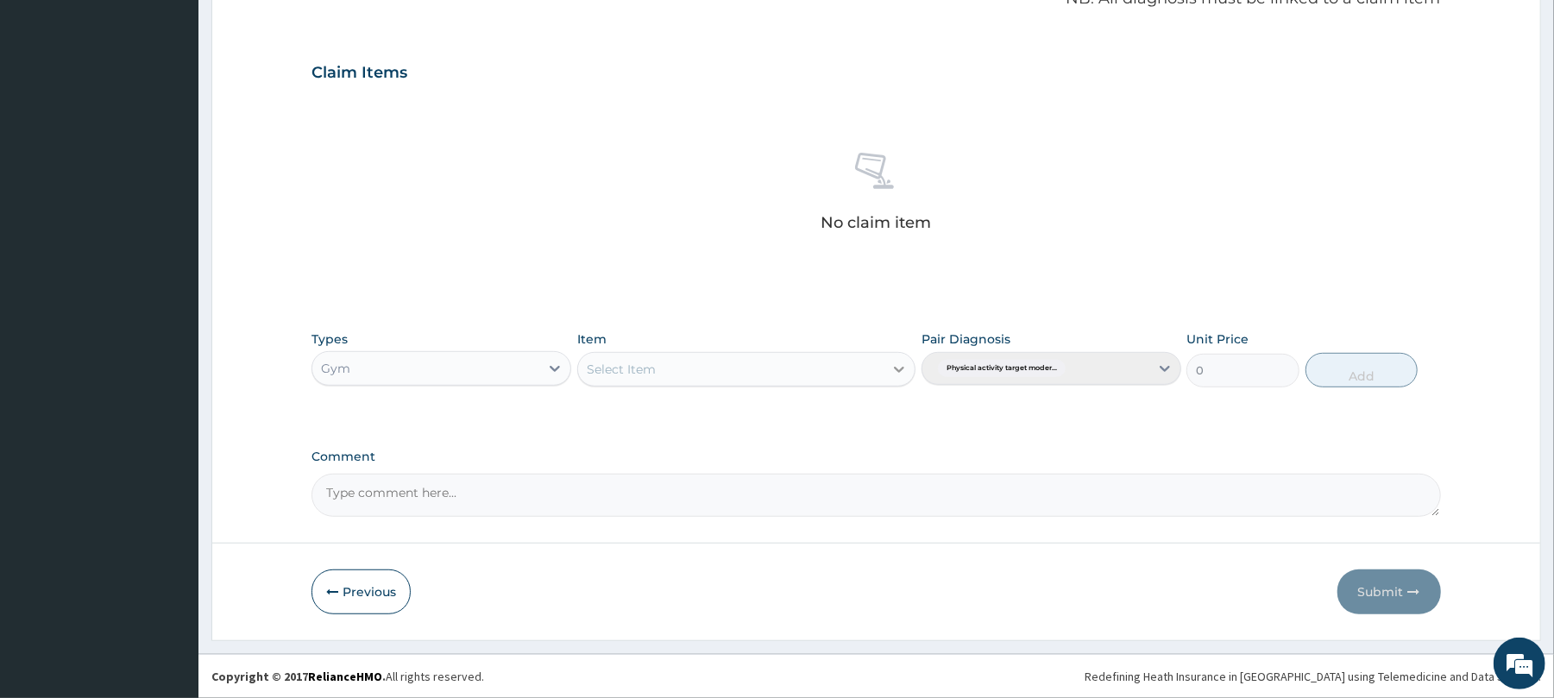
click at [902, 369] on icon at bounding box center [899, 369] width 17 height 17
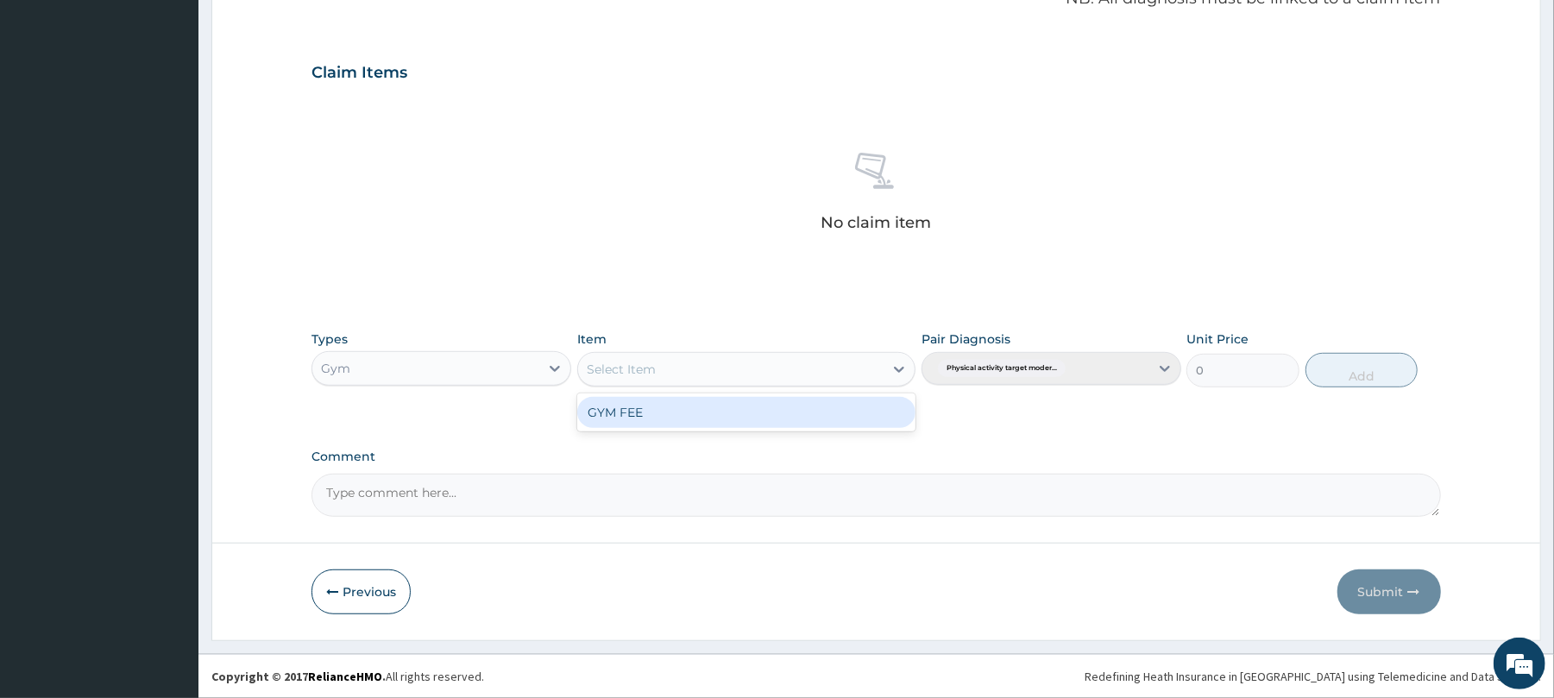
click at [825, 414] on div "GYM FEE" at bounding box center [746, 412] width 338 height 31
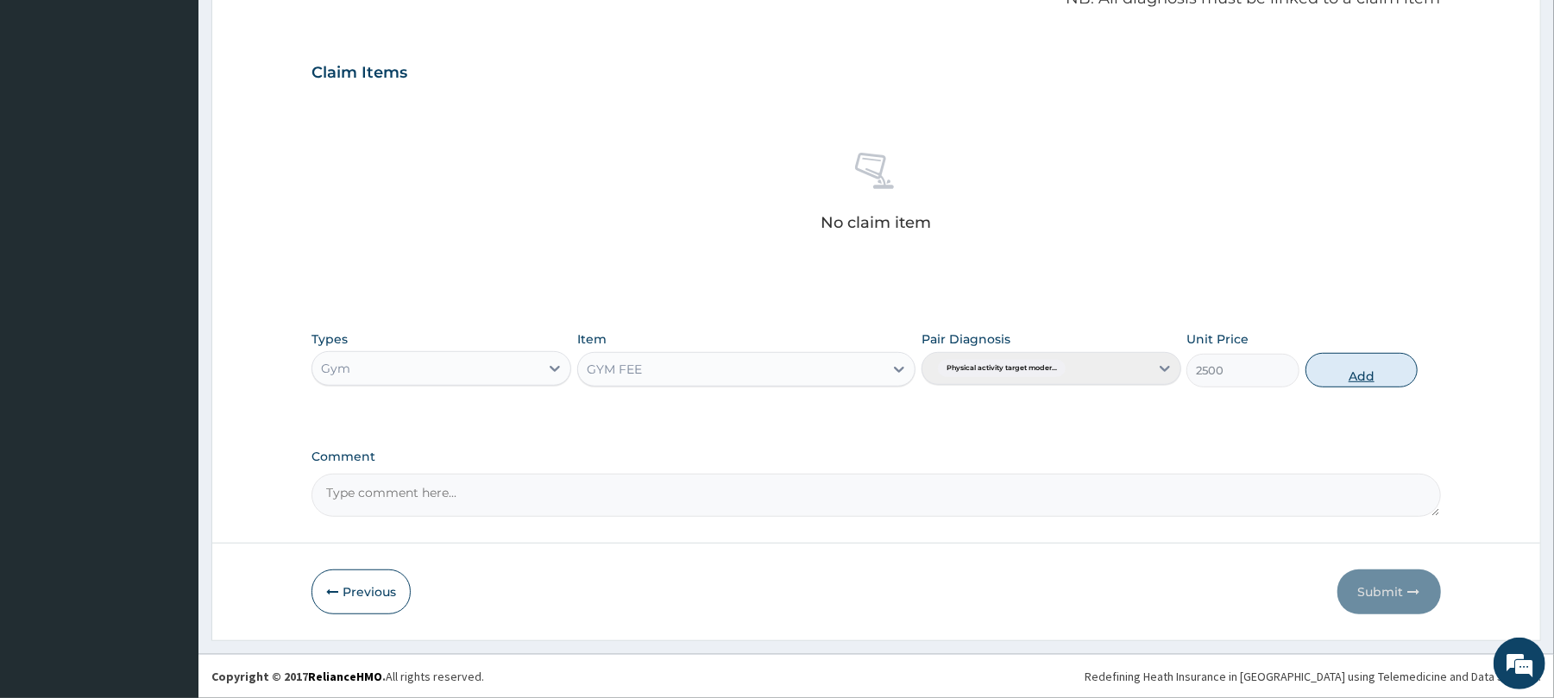
click at [1347, 362] on button "Add" at bounding box center [1362, 370] width 113 height 35
type input "0"
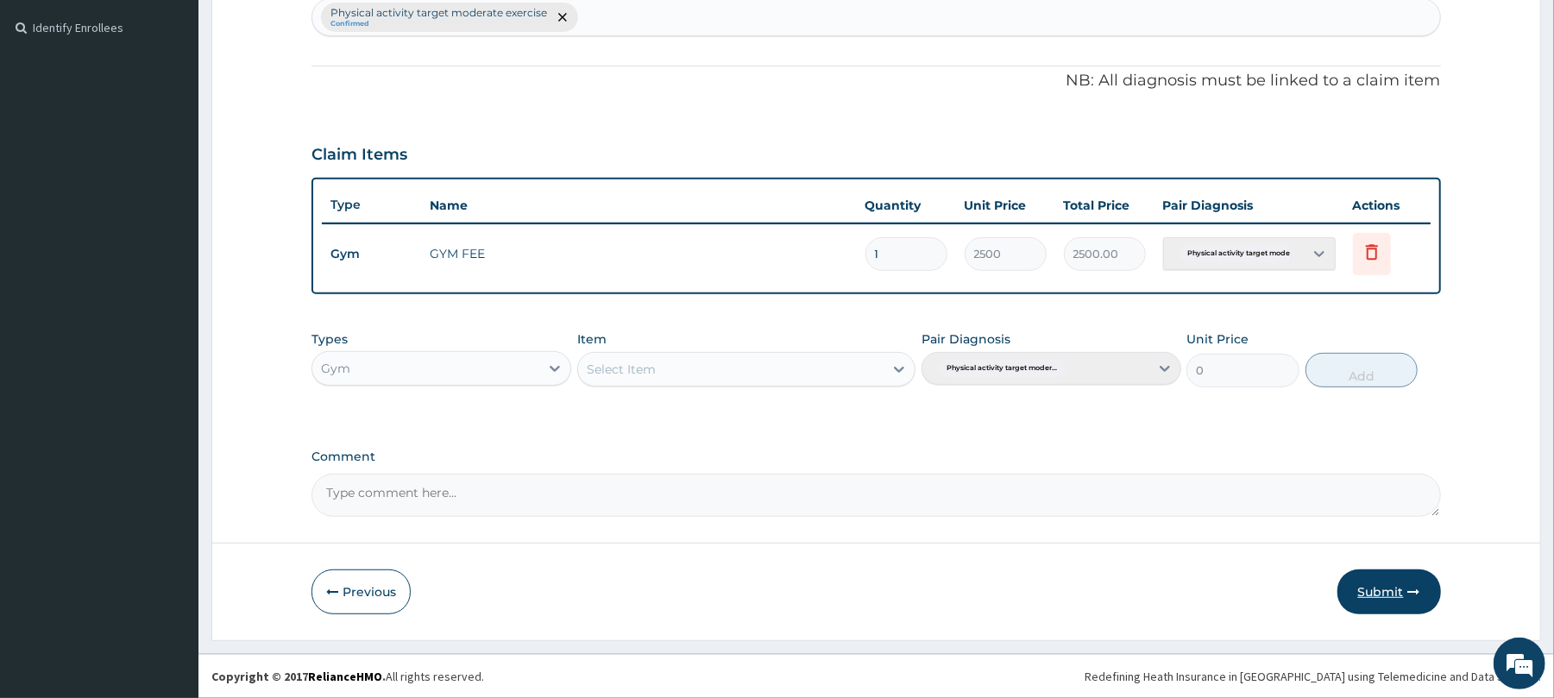
click at [1372, 580] on button "Submit" at bounding box center [1390, 592] width 104 height 45
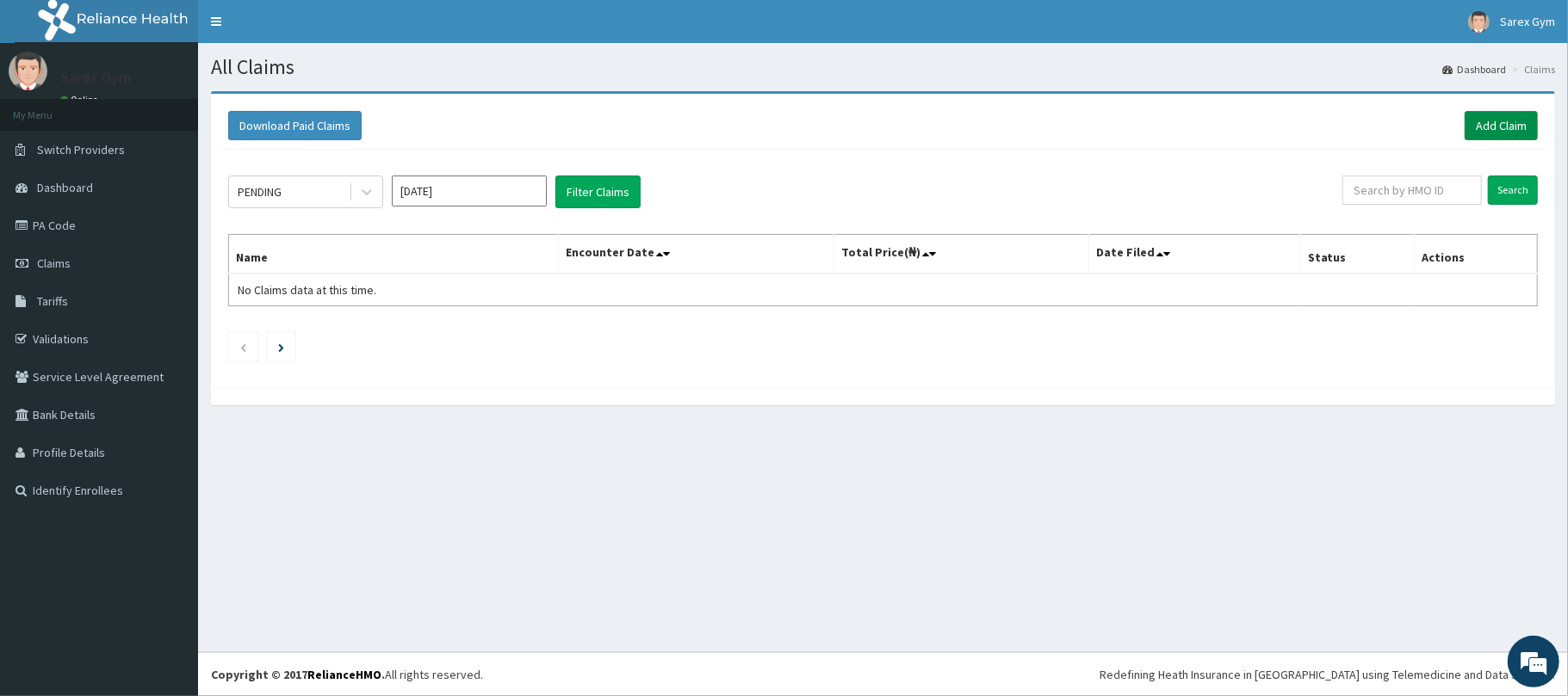
click at [1482, 123] on link "Add Claim" at bounding box center [1500, 125] width 73 height 29
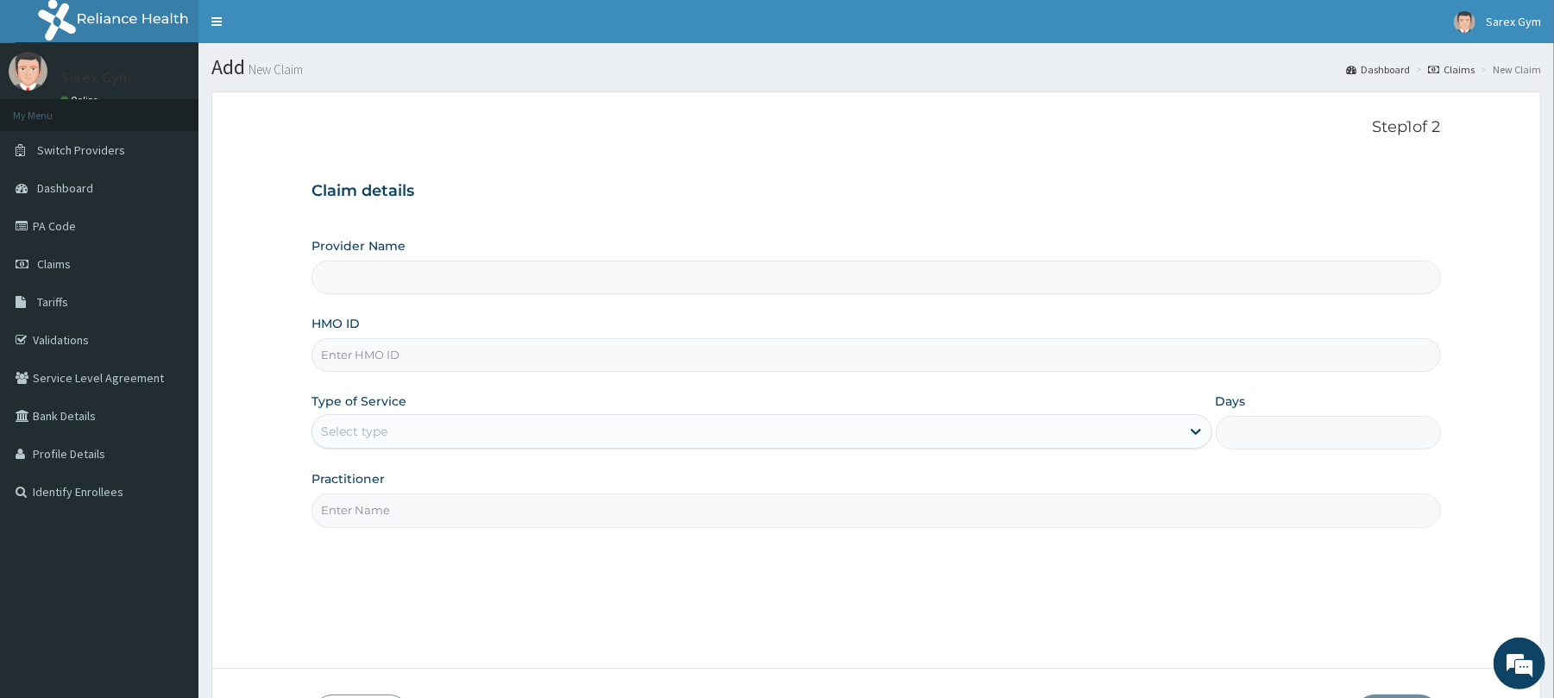
type input "Sarex Gym"
type input "1"
click at [343, 360] on input "HMO ID" at bounding box center [876, 355] width 1129 height 34
type input "OHT/11148/A"
click at [368, 521] on input "Practitioner" at bounding box center [876, 511] width 1129 height 34
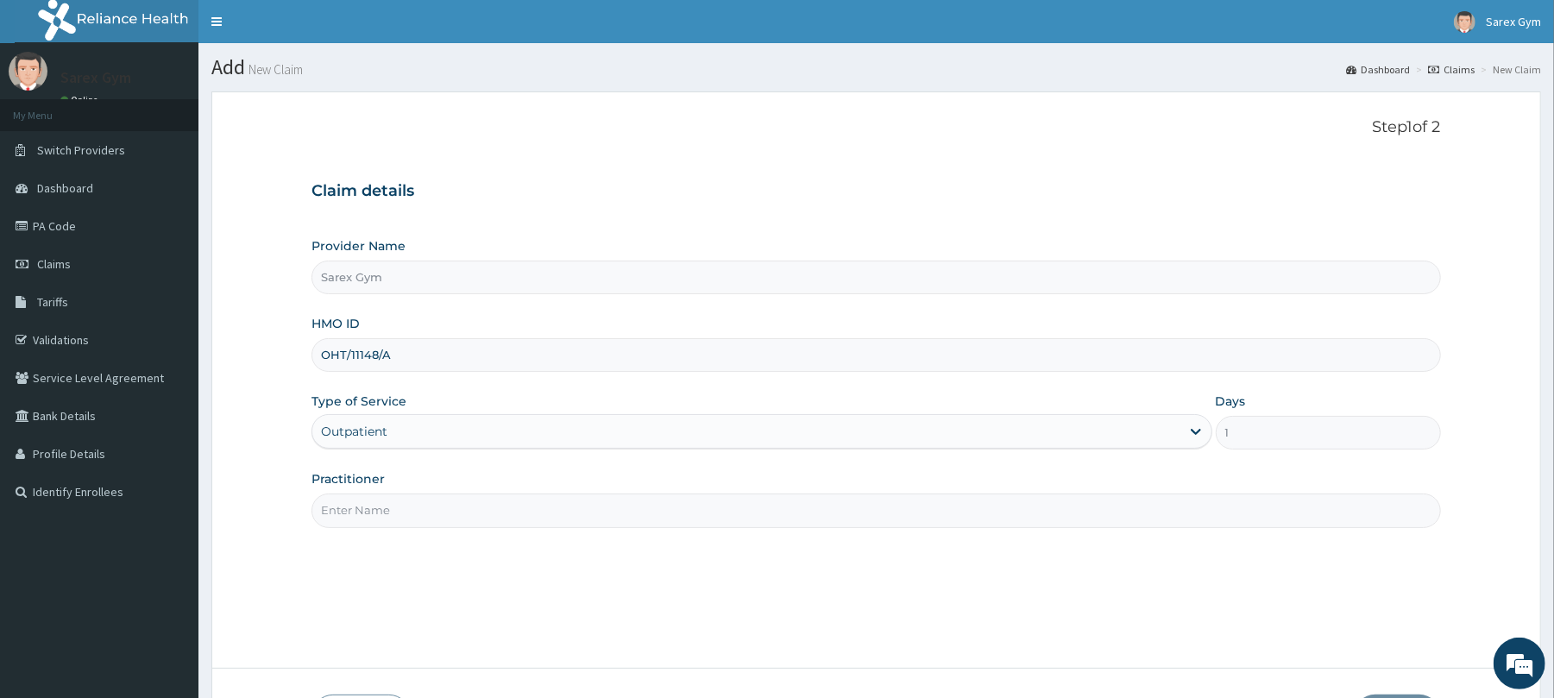
paste input "ABAYOMI"
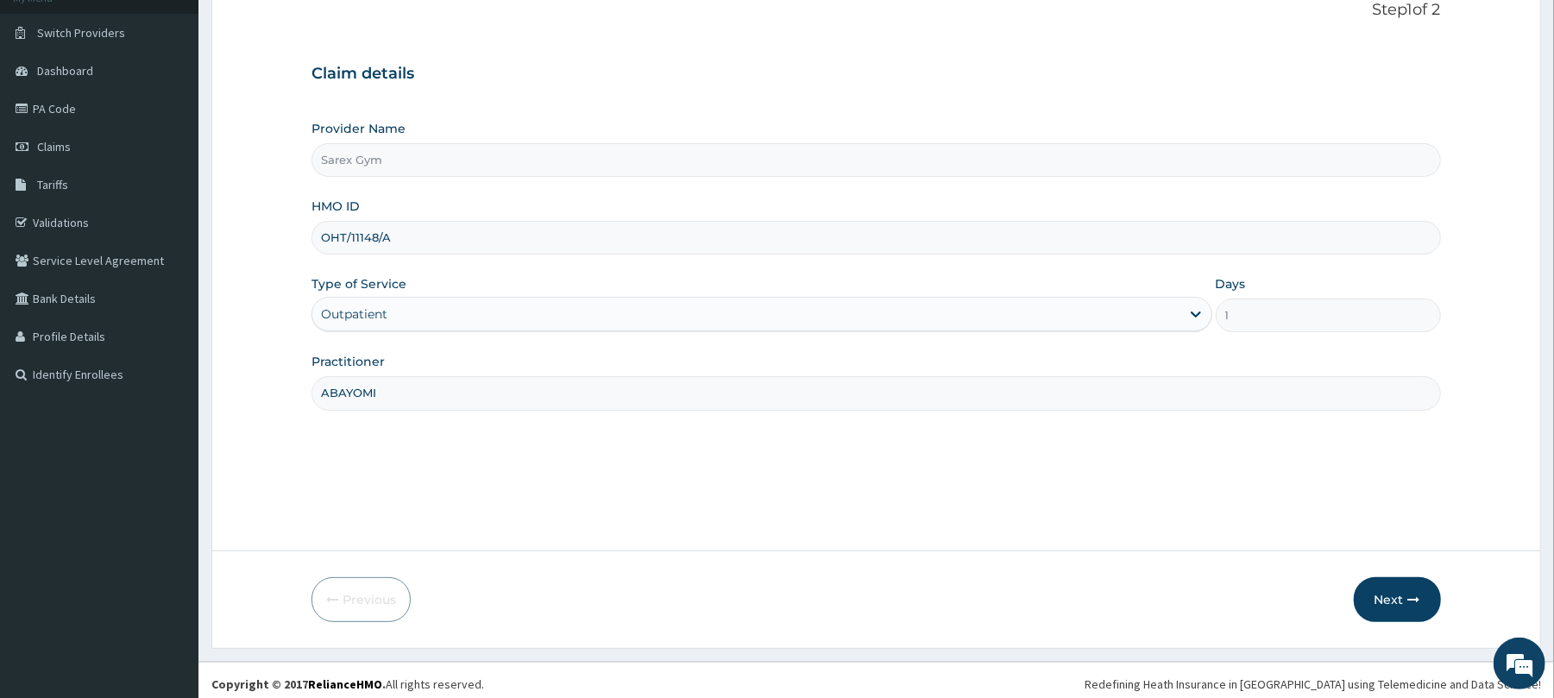
scroll to position [126, 0]
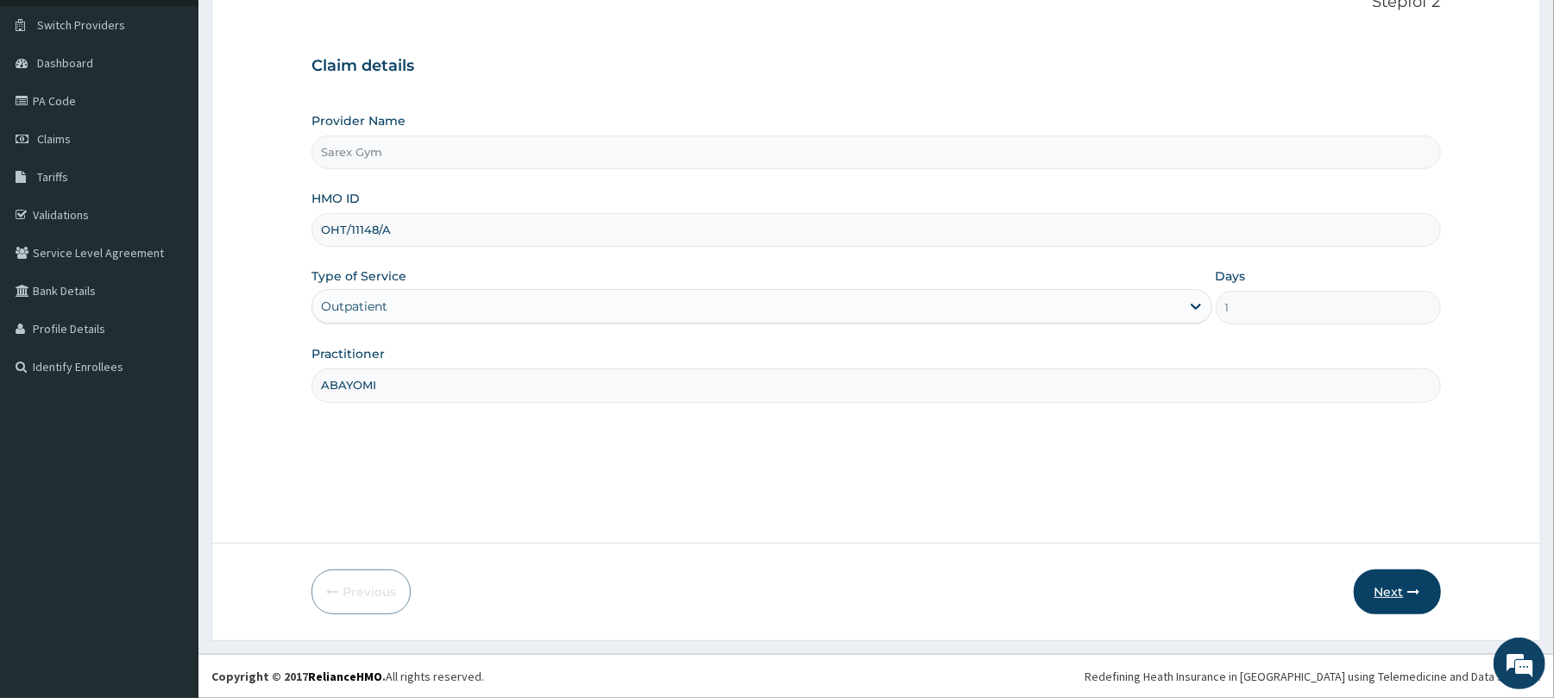
type input "ABAYOMI"
click at [1400, 595] on button "Next" at bounding box center [1397, 592] width 87 height 45
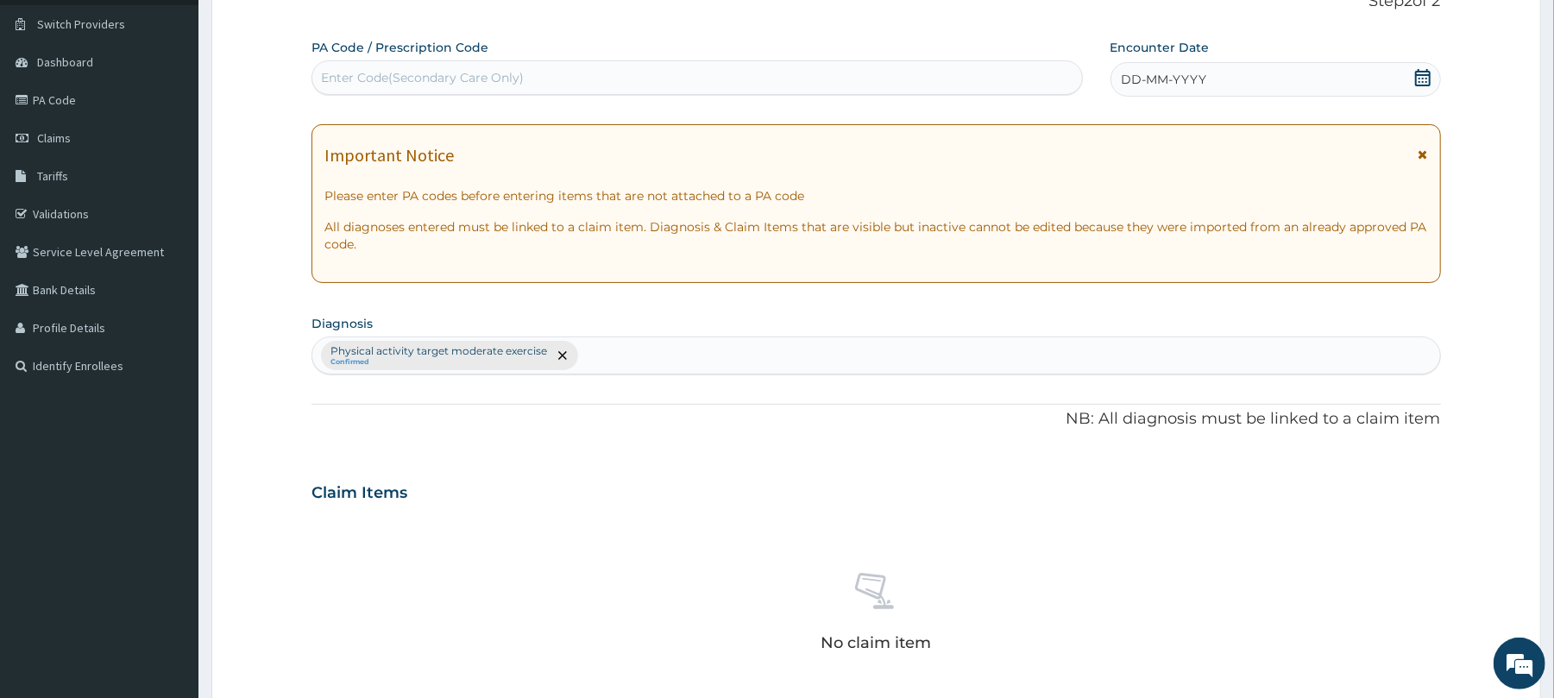
click at [416, 74] on div "Enter Code(Secondary Care Only)" at bounding box center [422, 77] width 203 height 17
